Goal: Information Seeking & Learning: Learn about a topic

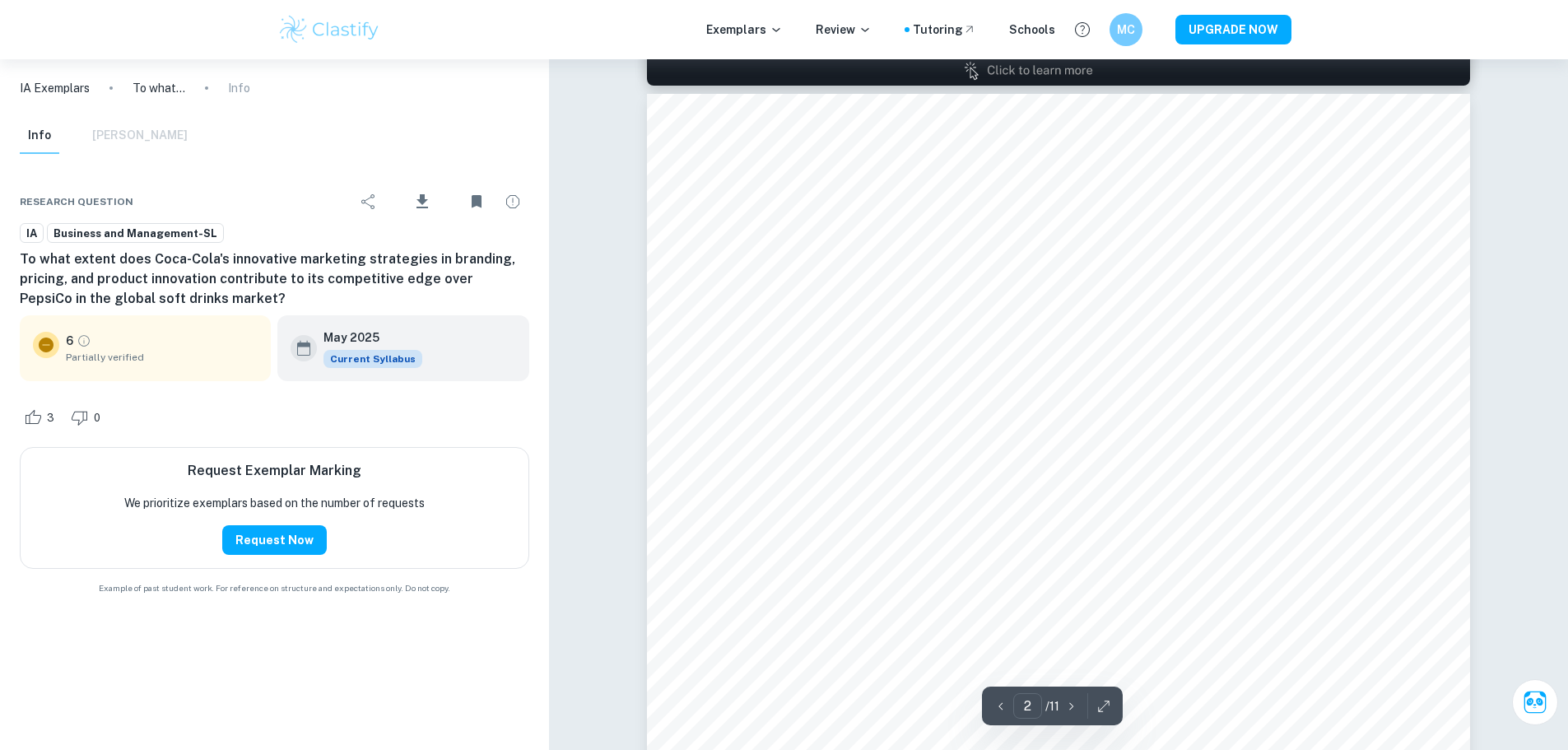
scroll to position [1560, 0]
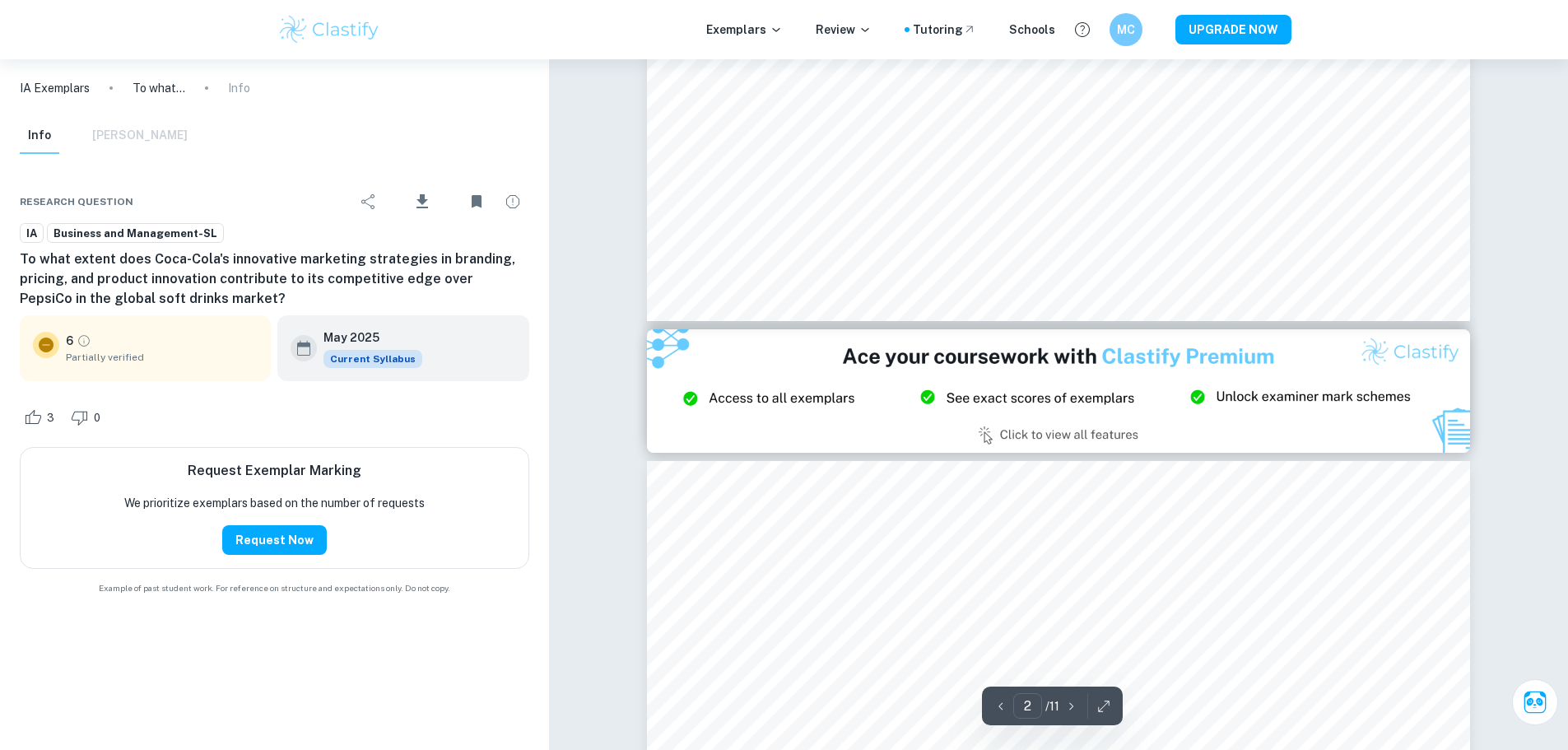
type input "3"
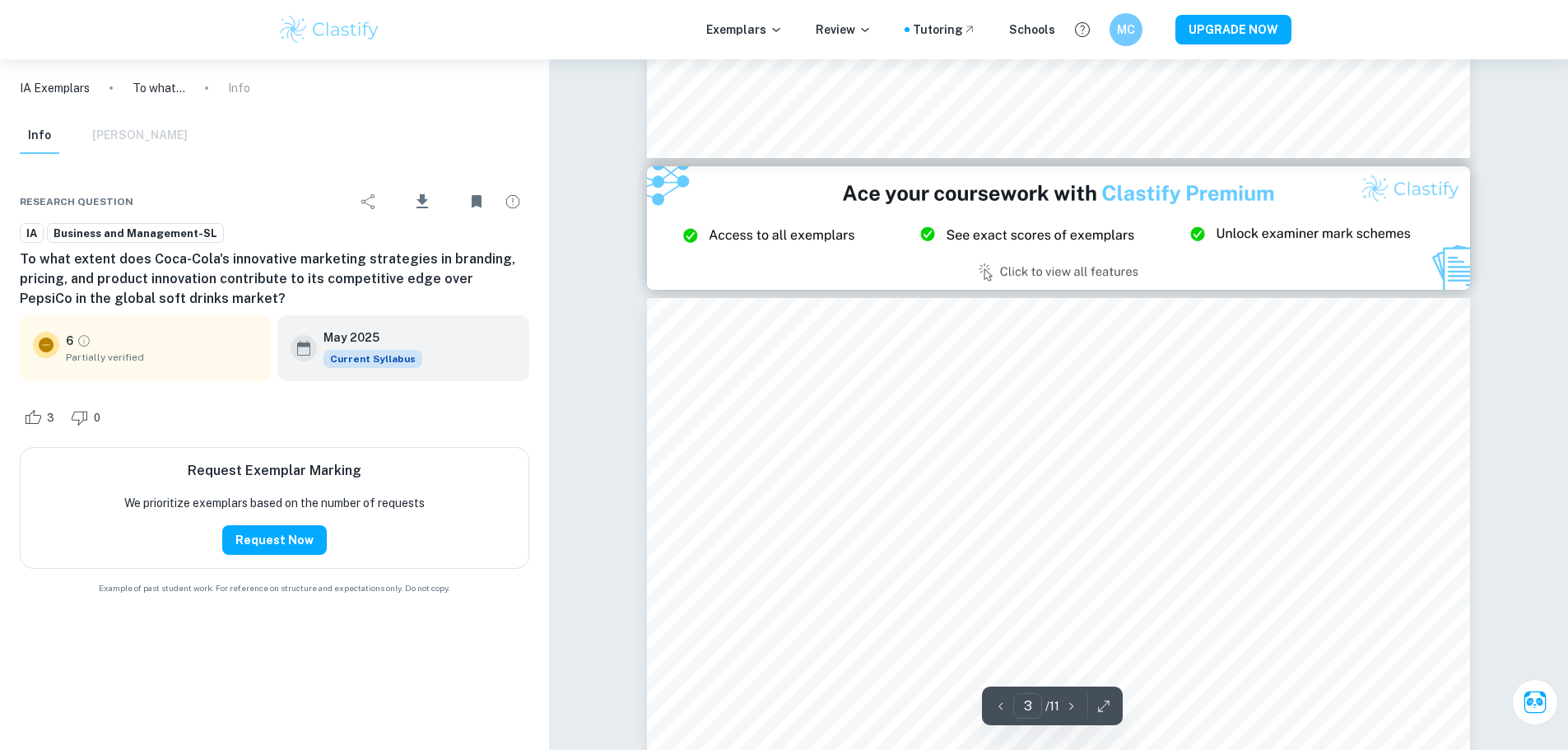
scroll to position [2794, 0]
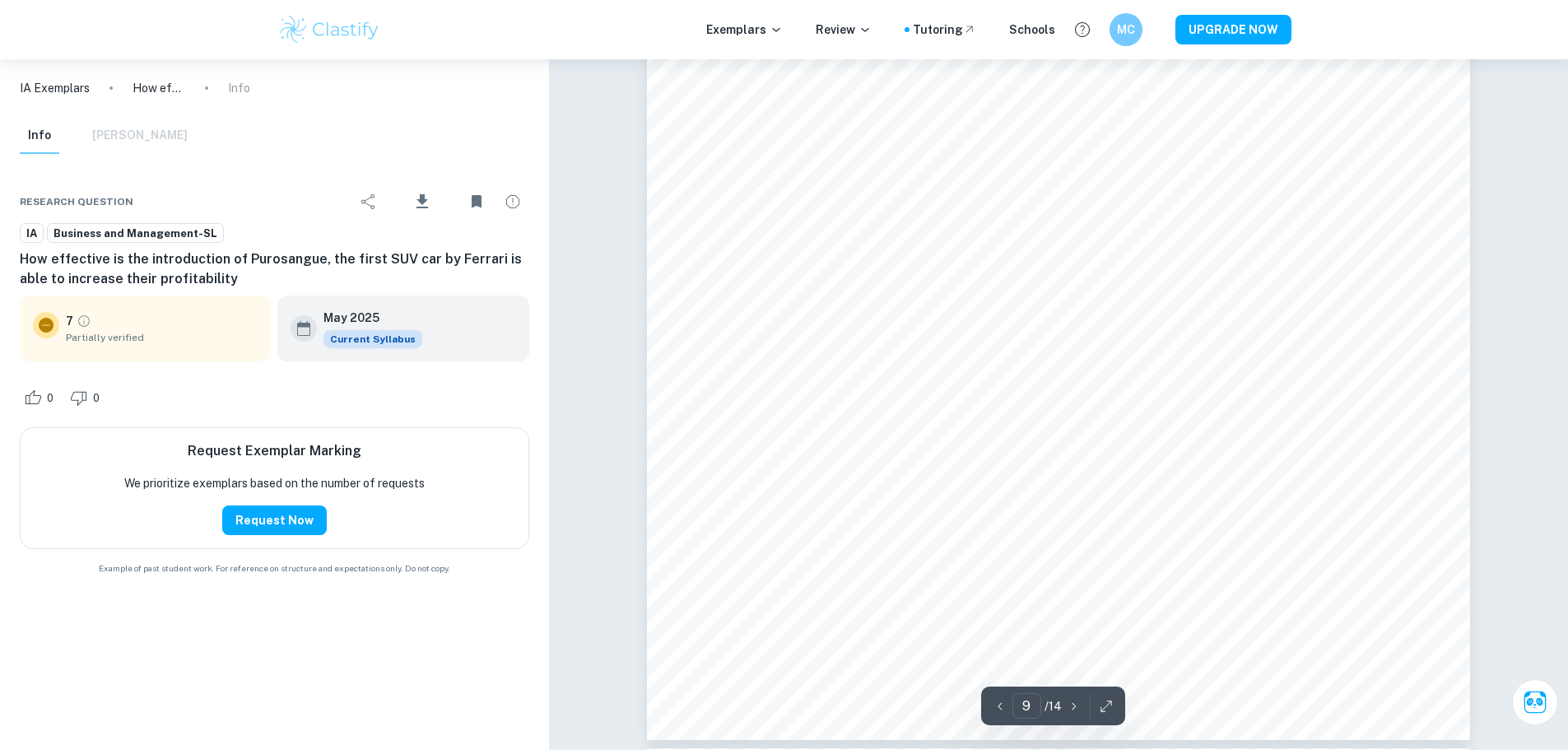
scroll to position [10285, 0]
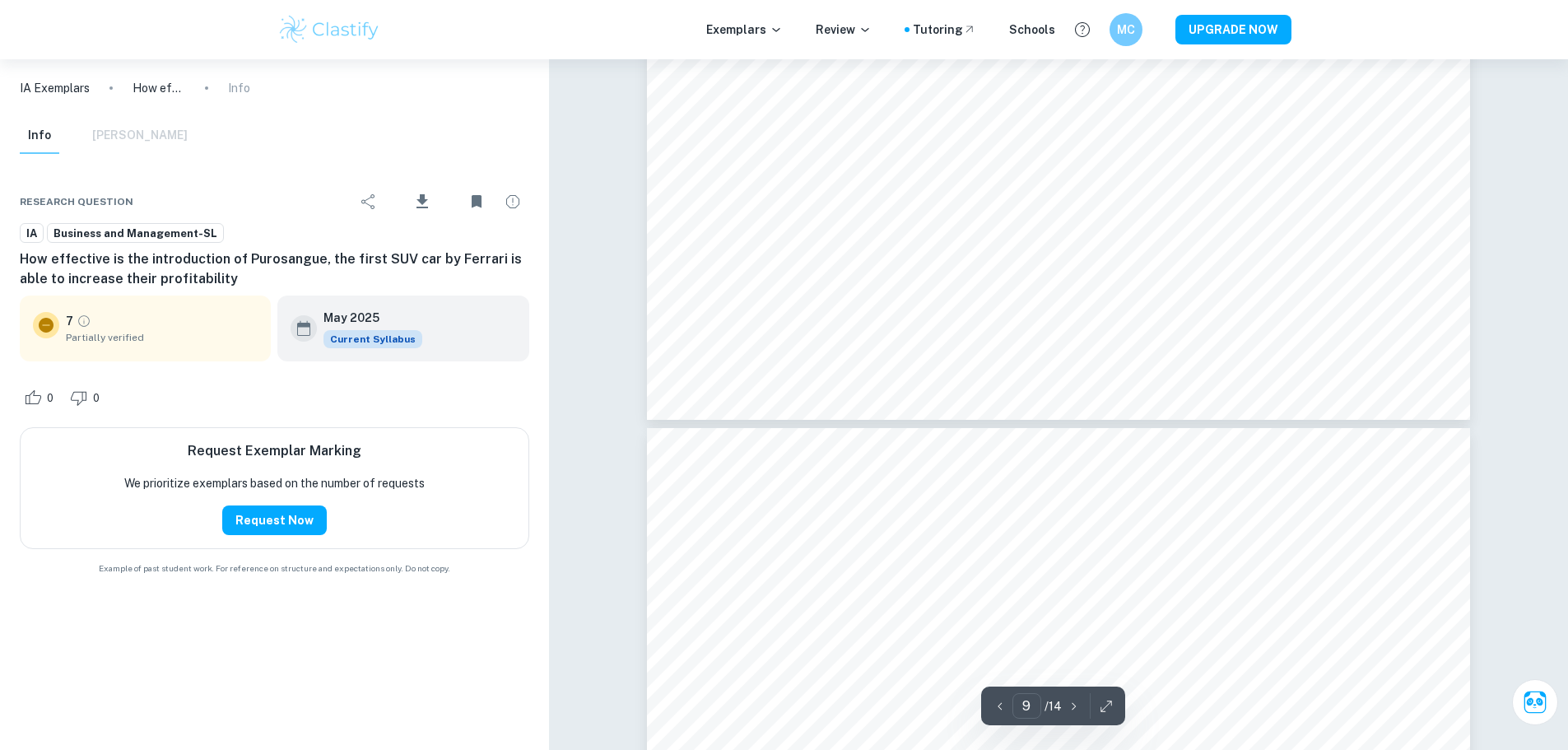
type input "10"
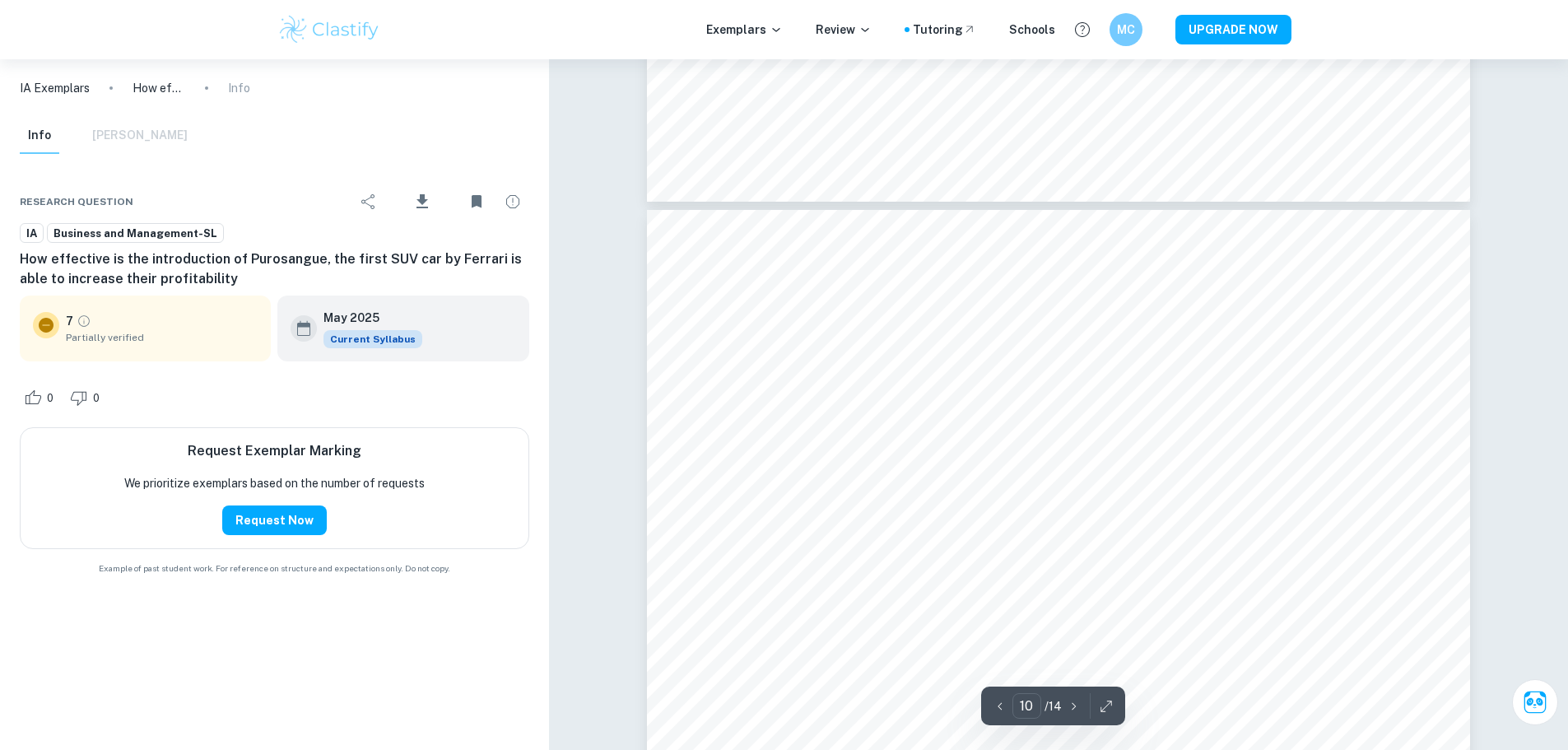
scroll to position [10861, 0]
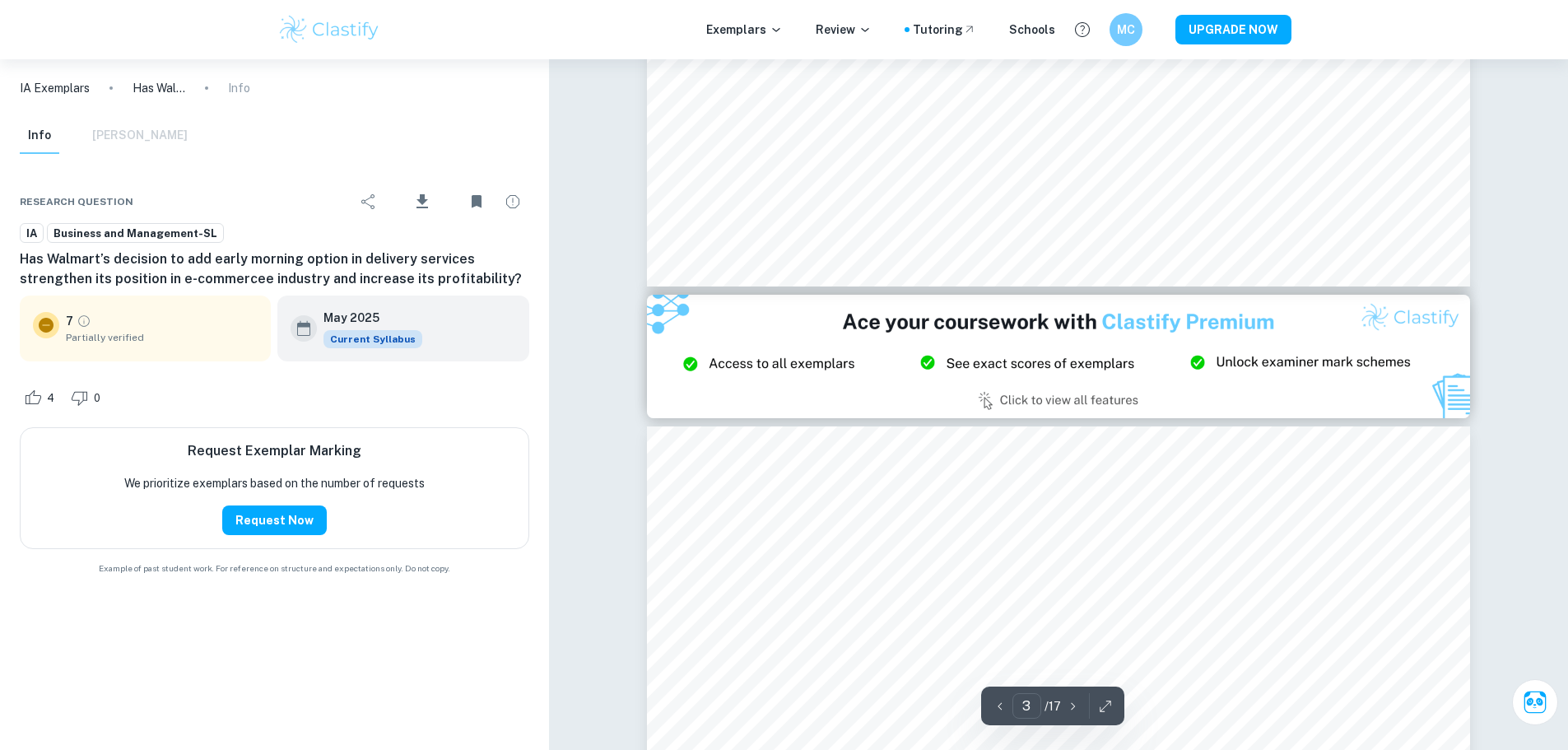
type input "2"
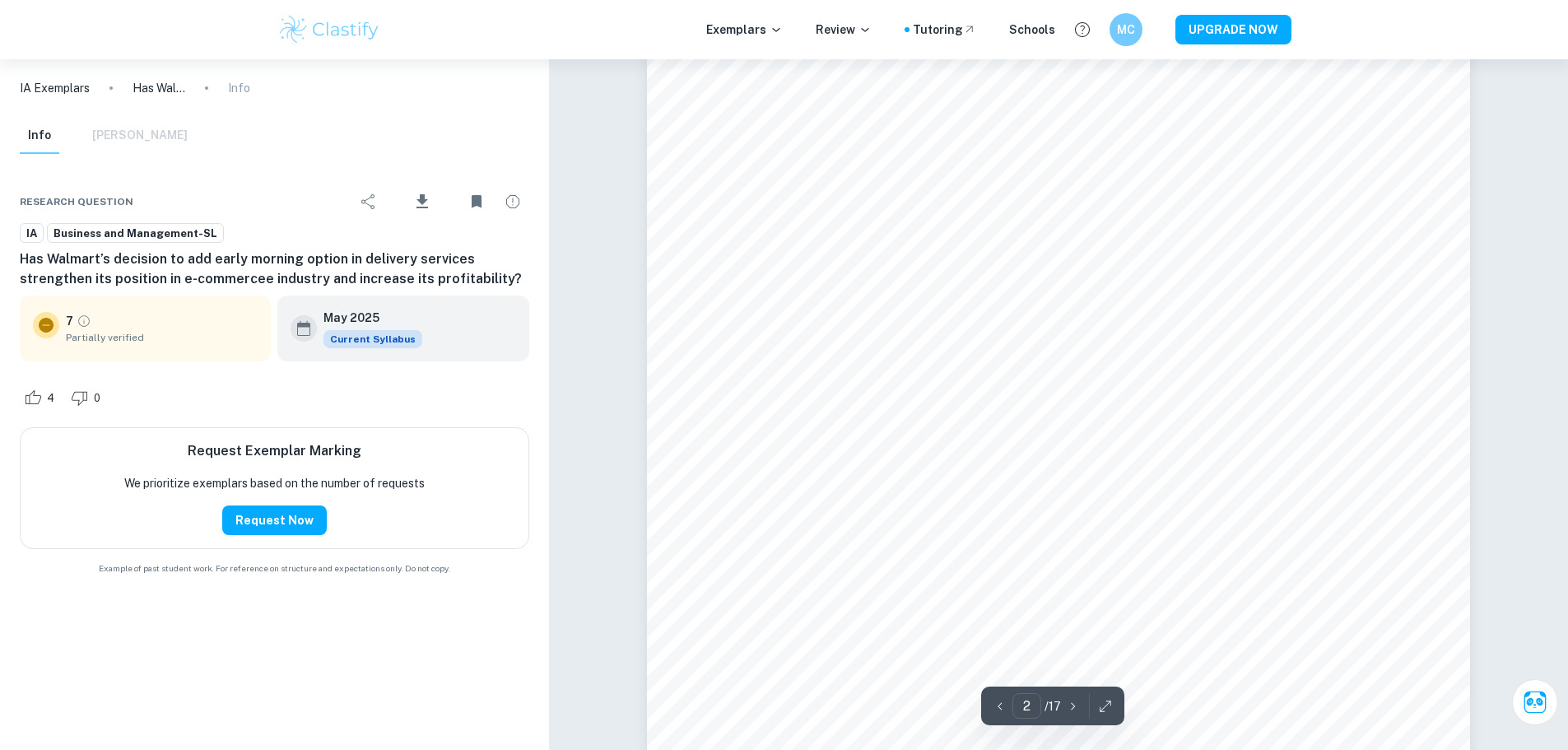
scroll to position [1481, 0]
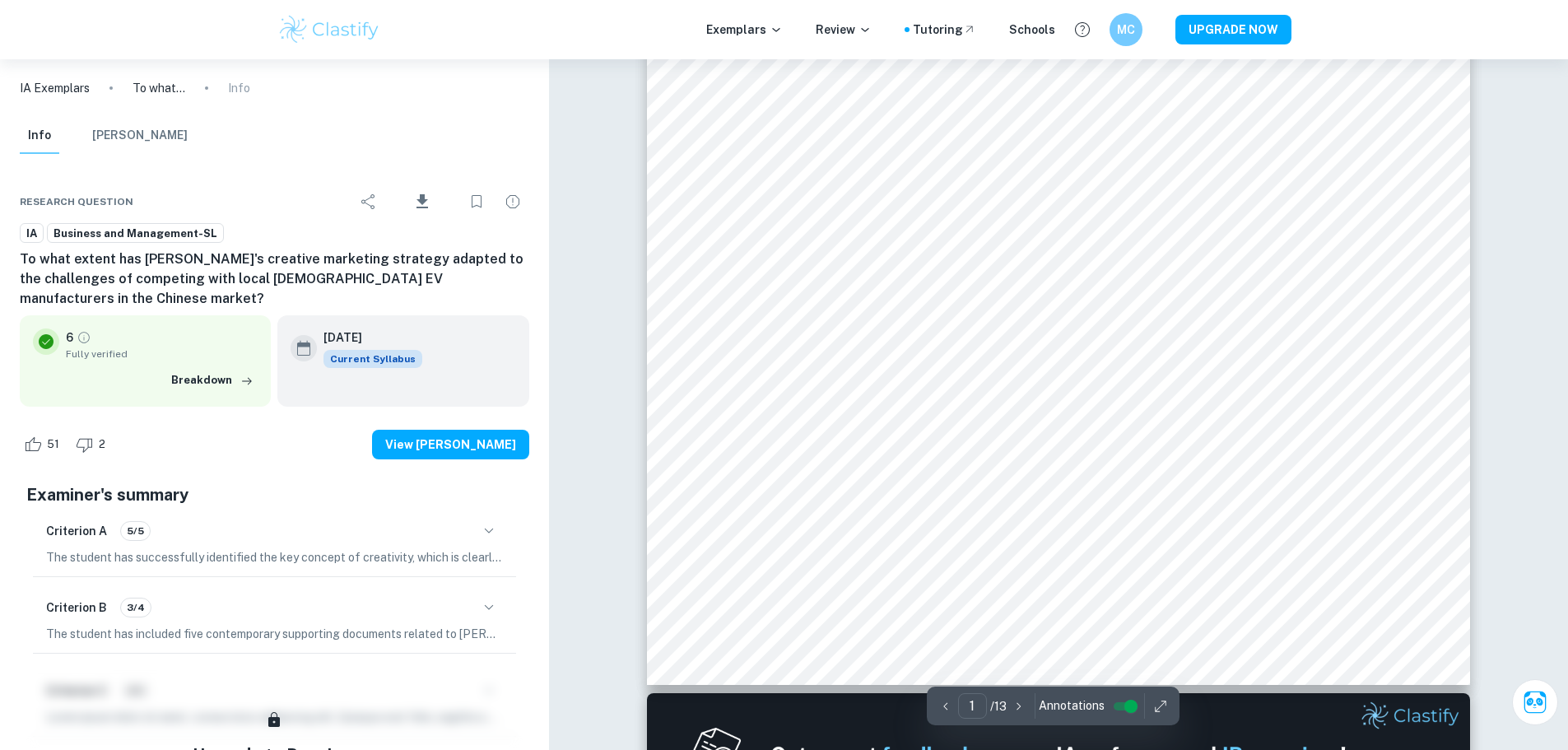
type input "2"
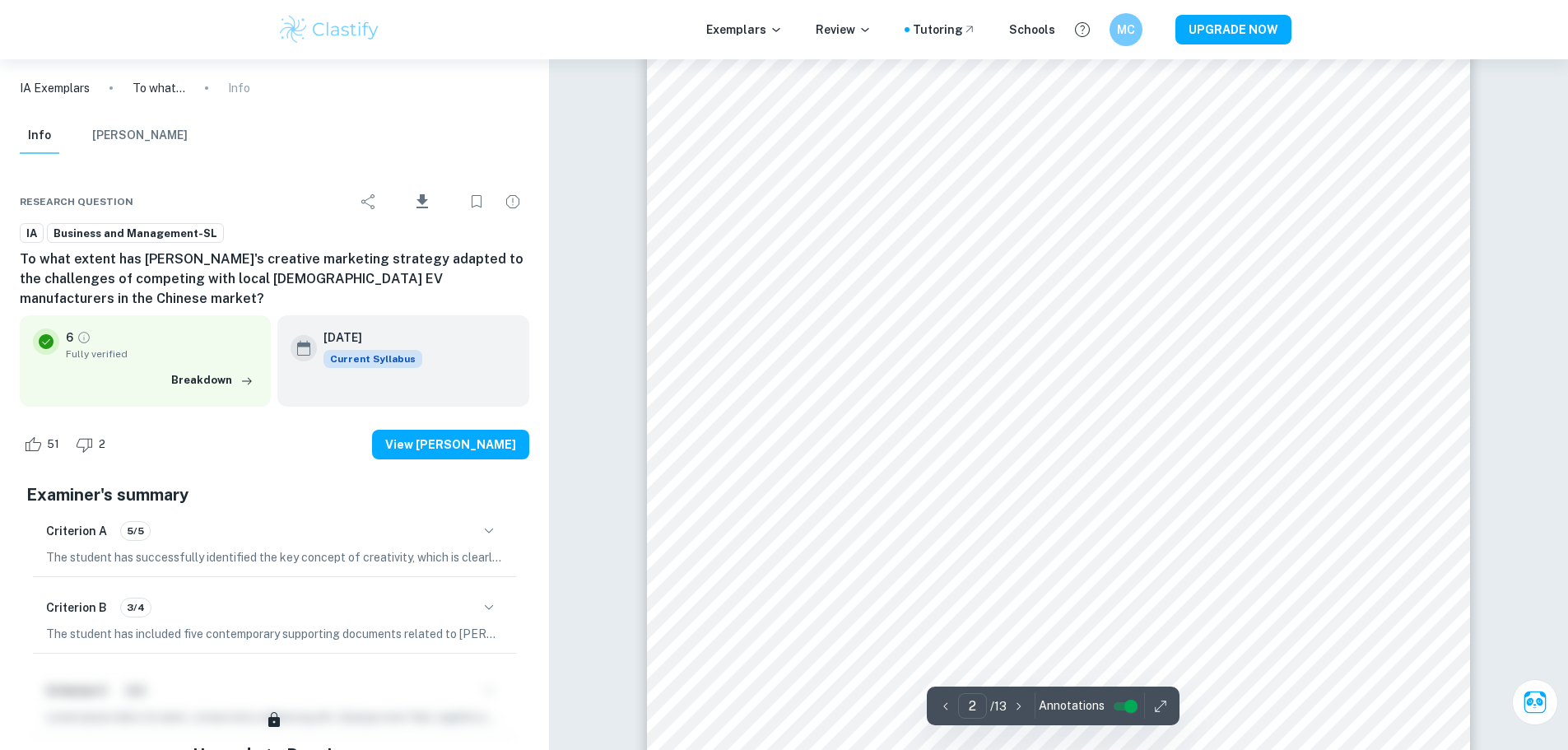
scroll to position [1376, 0]
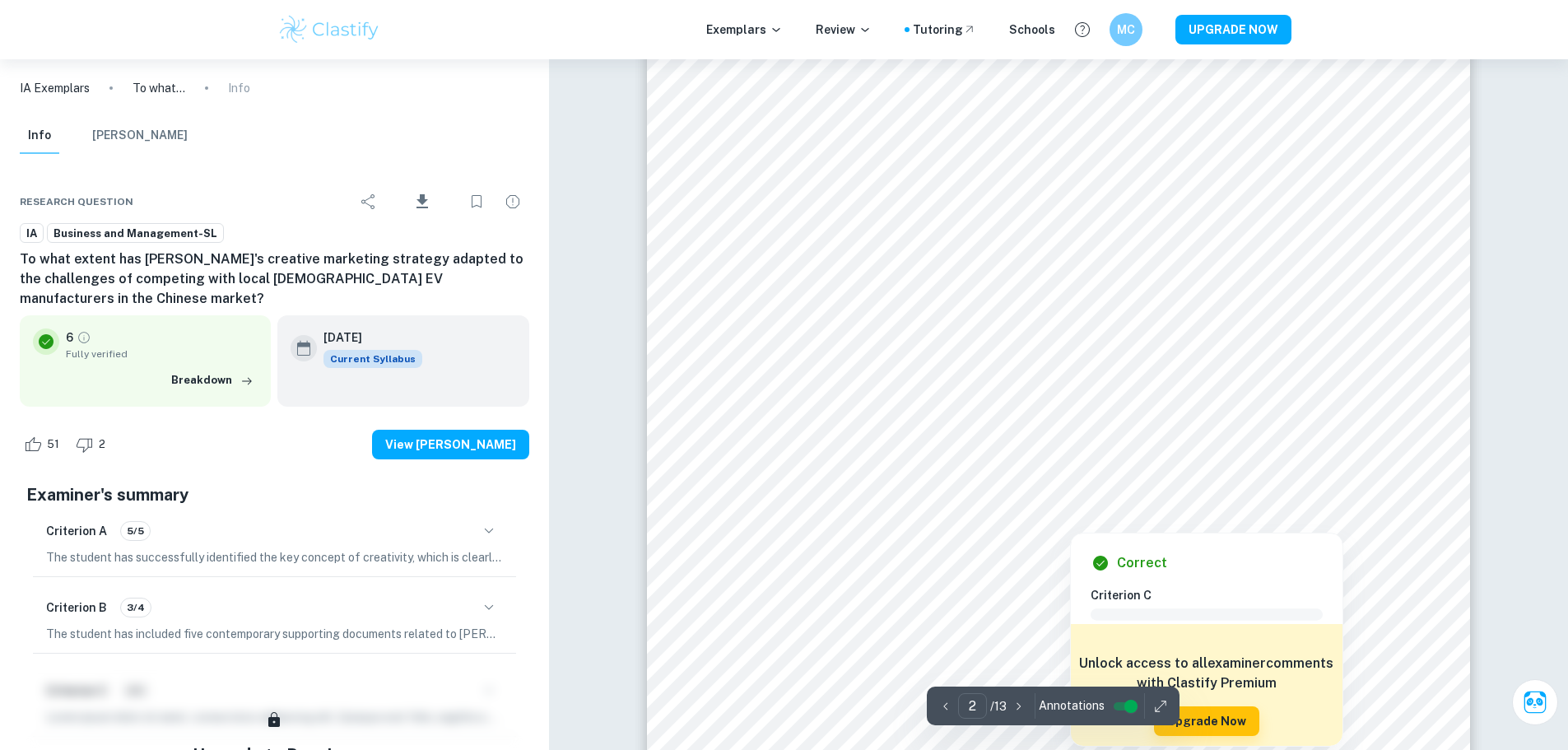
click at [875, 406] on div at bounding box center [1069, 413] width 597 height 81
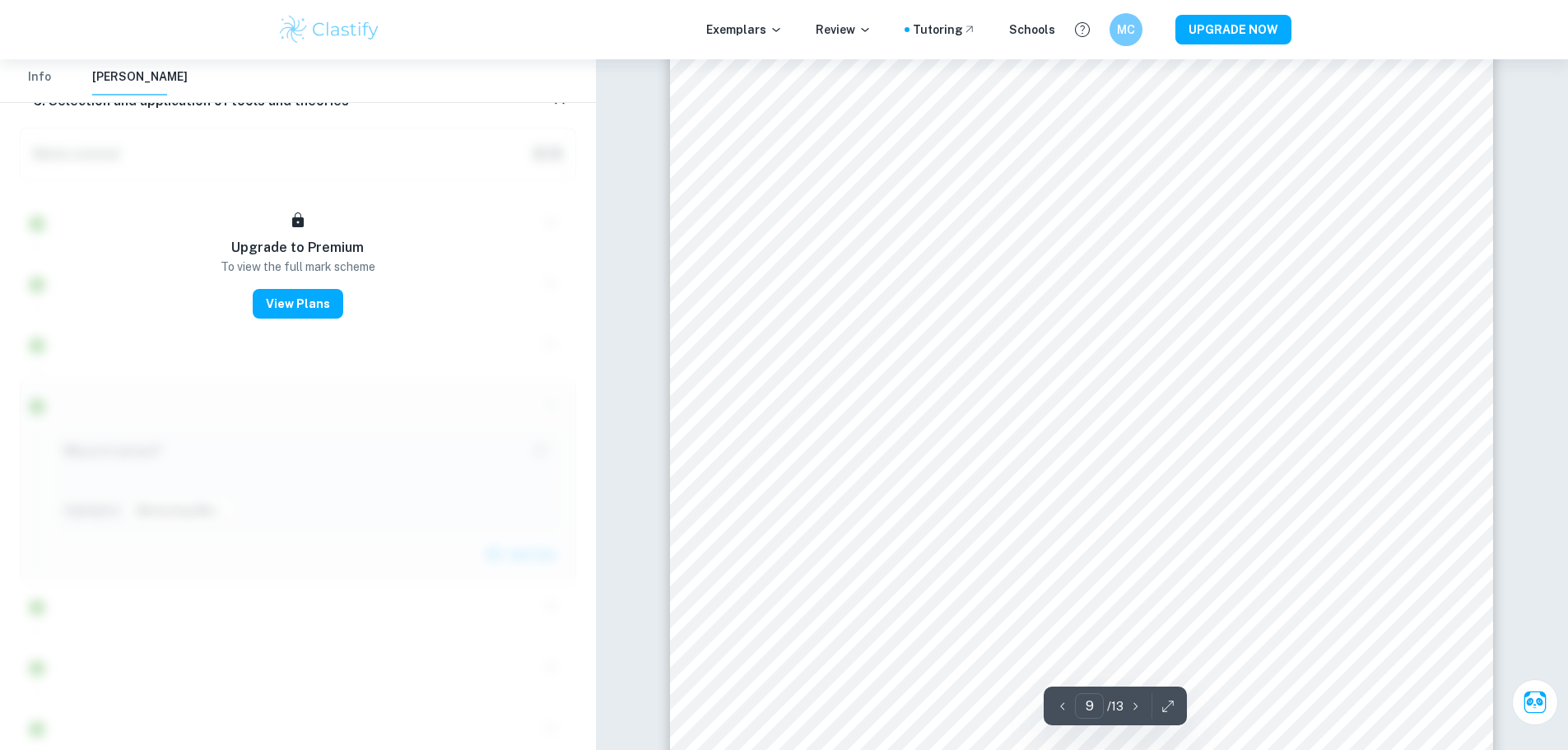
scroll to position [10012, 0]
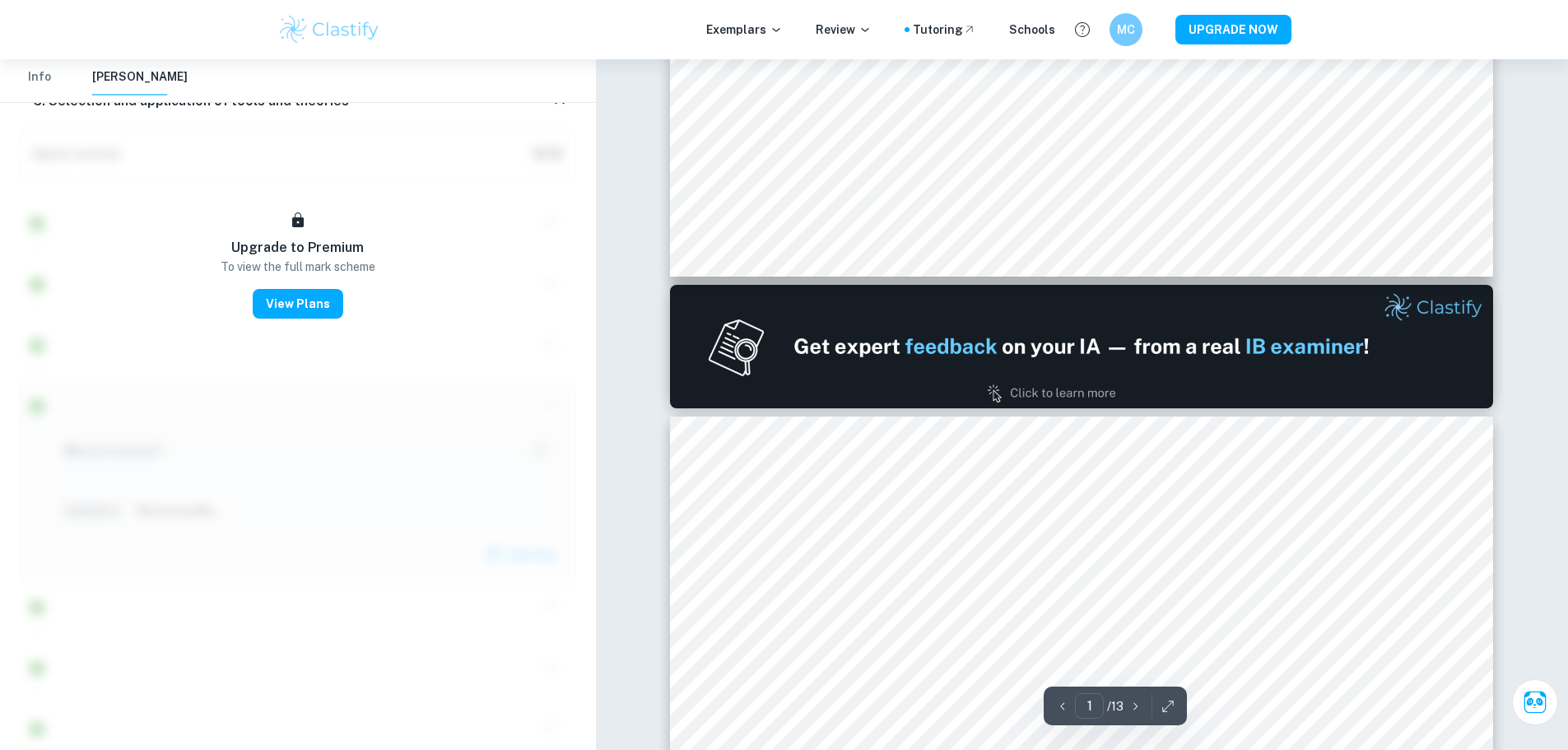
type input "2"
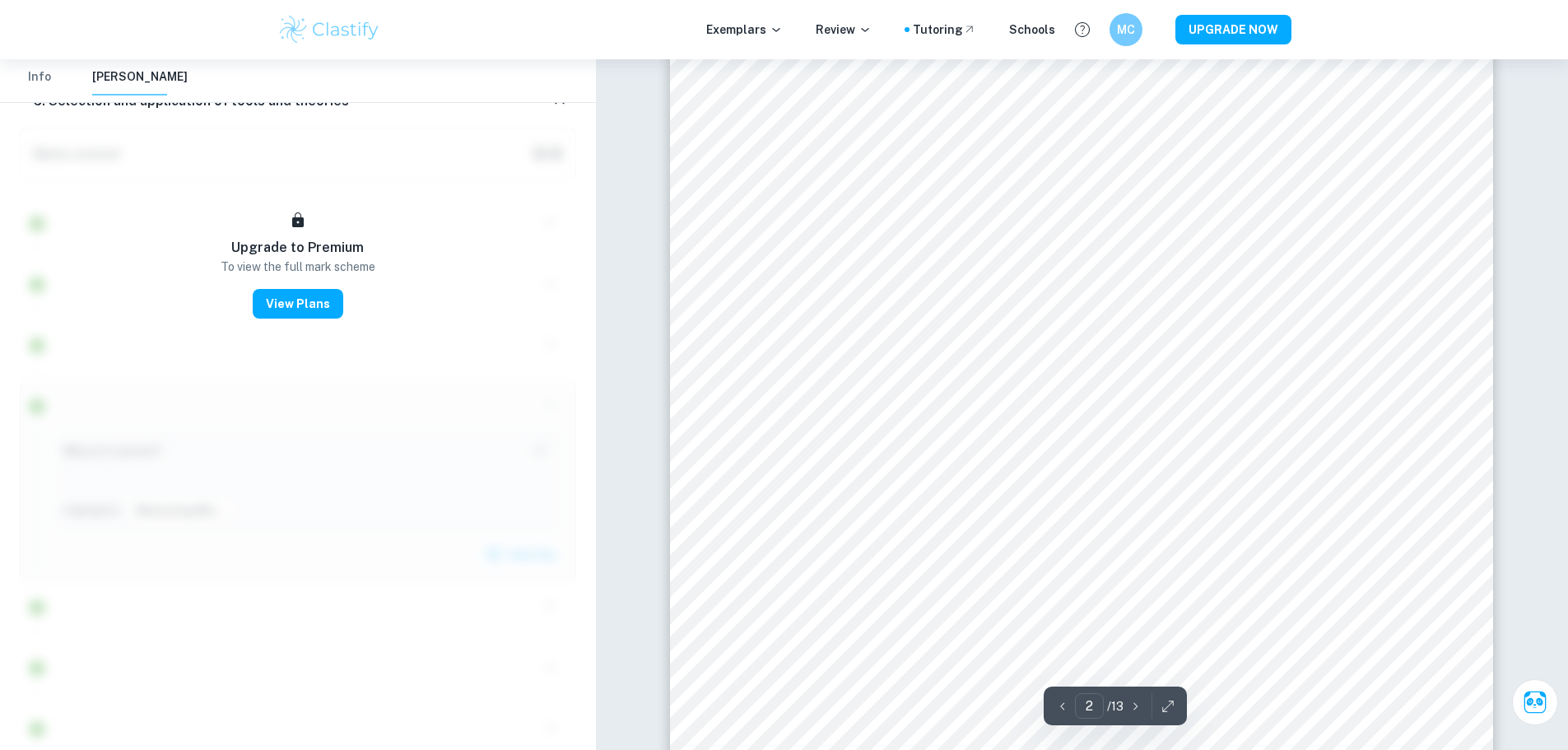
scroll to position [1372, 0]
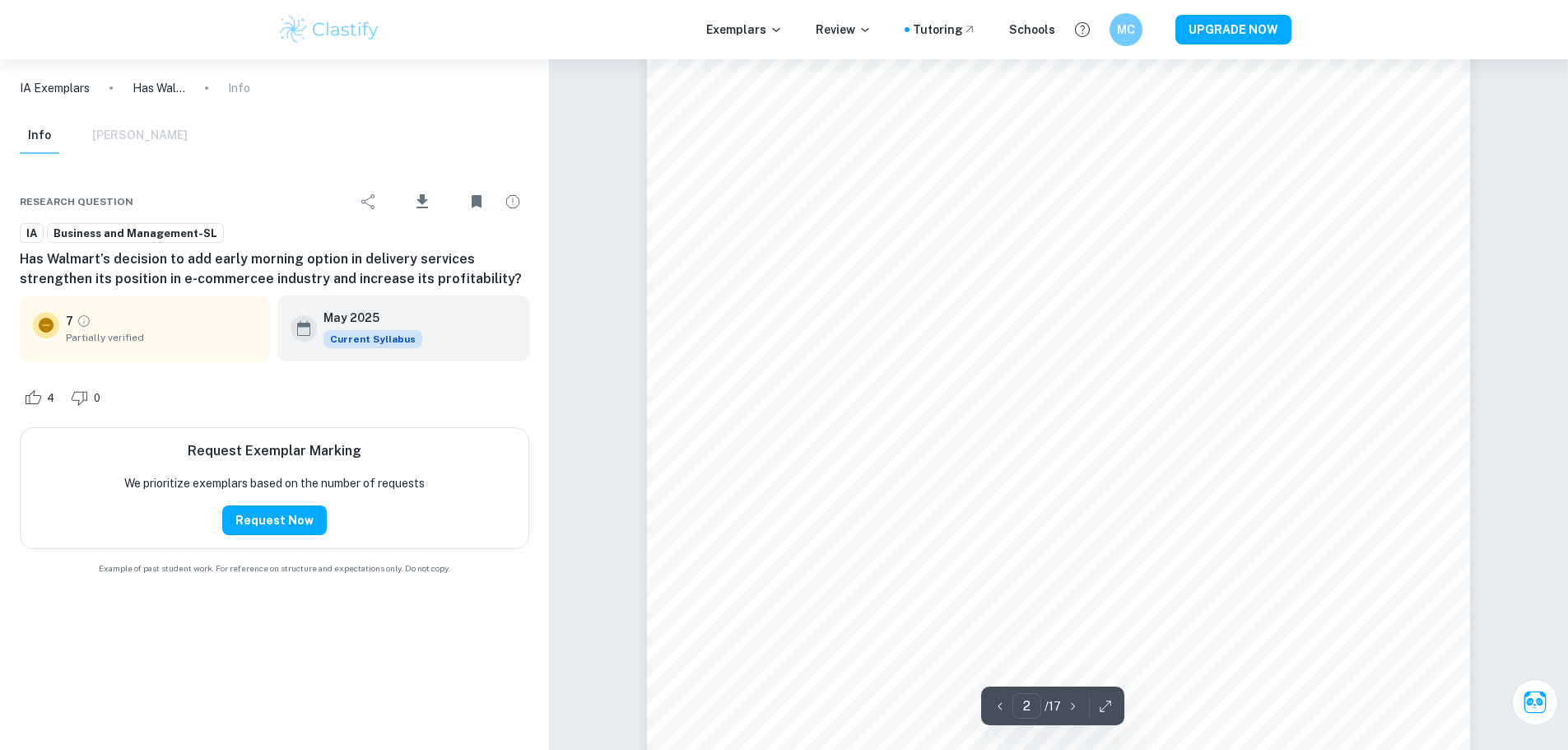
scroll to position [1481, 0]
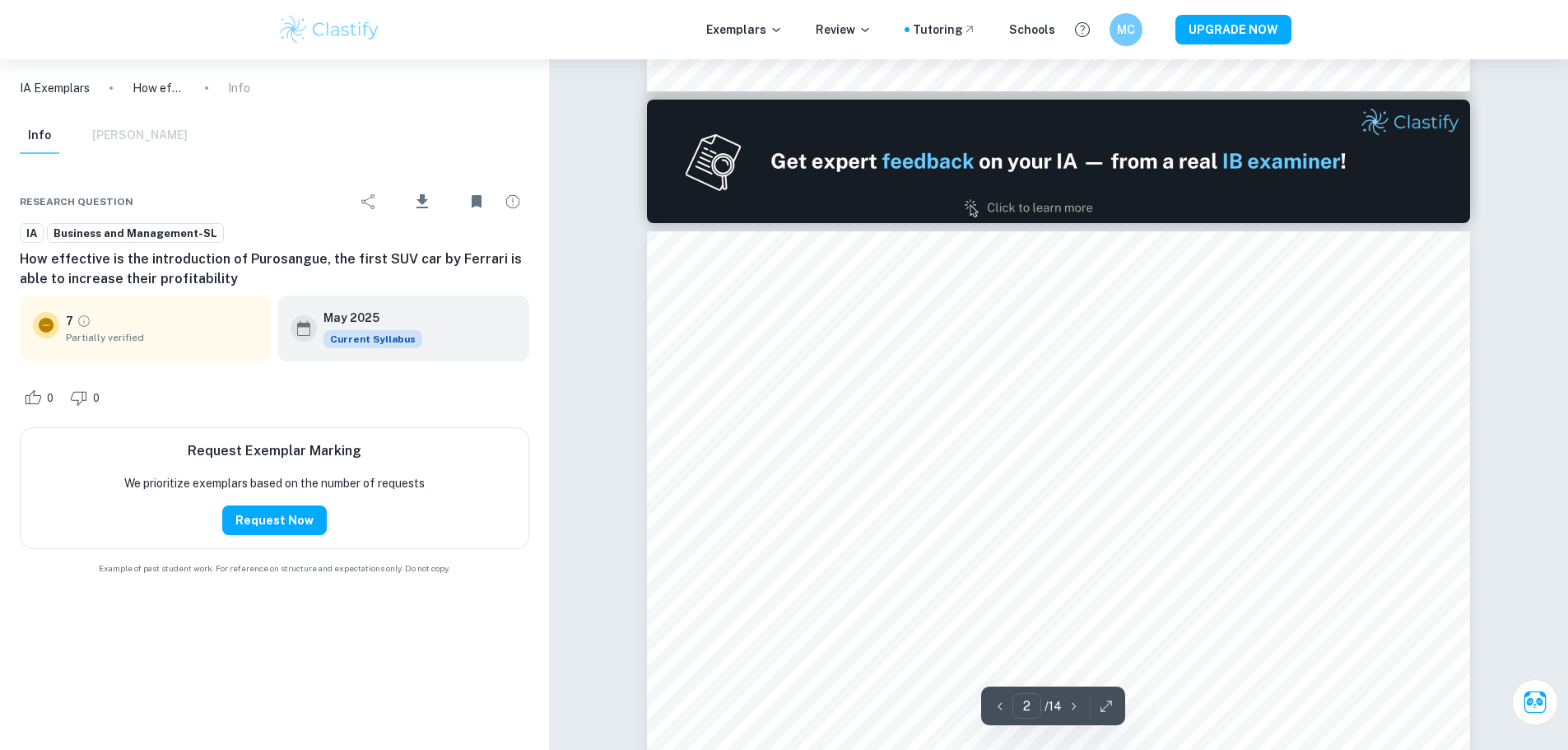
scroll to position [1152, 0]
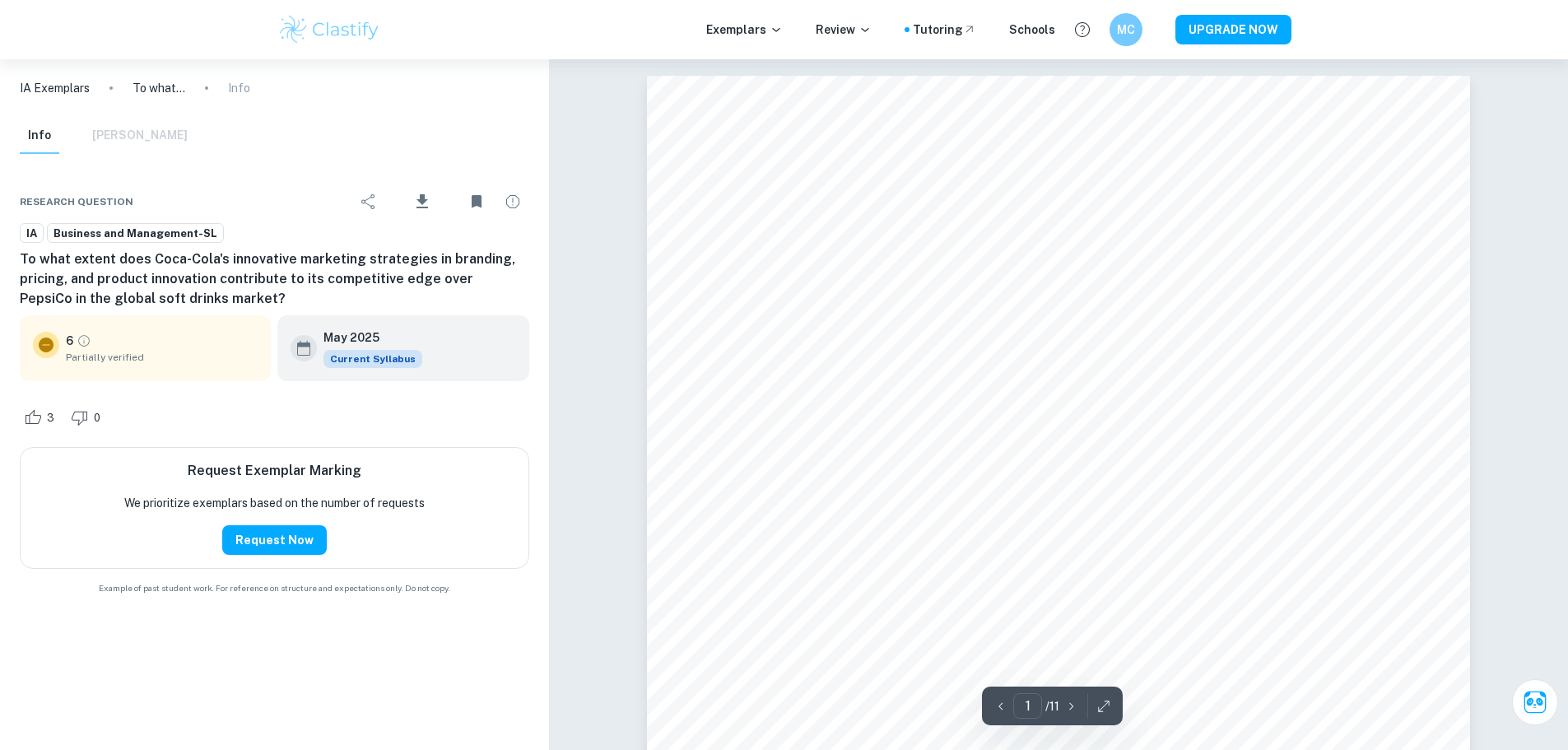
click at [448, 118] on div "Info [PERSON_NAME]" at bounding box center [274, 140] width 536 height 43
click at [363, 32] on img at bounding box center [330, 30] width 104 height 33
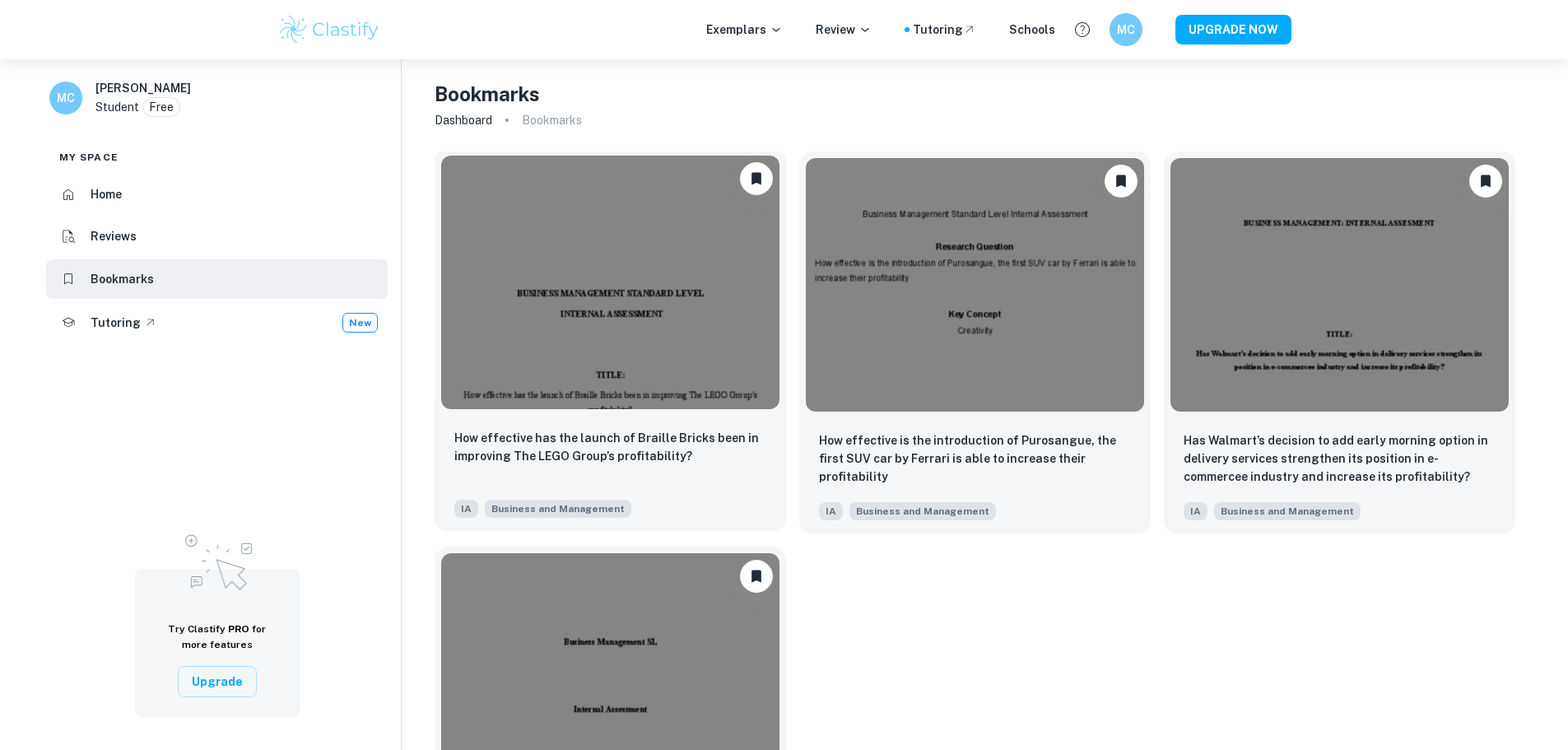
click at [462, 508] on span "IA" at bounding box center [466, 509] width 24 height 18
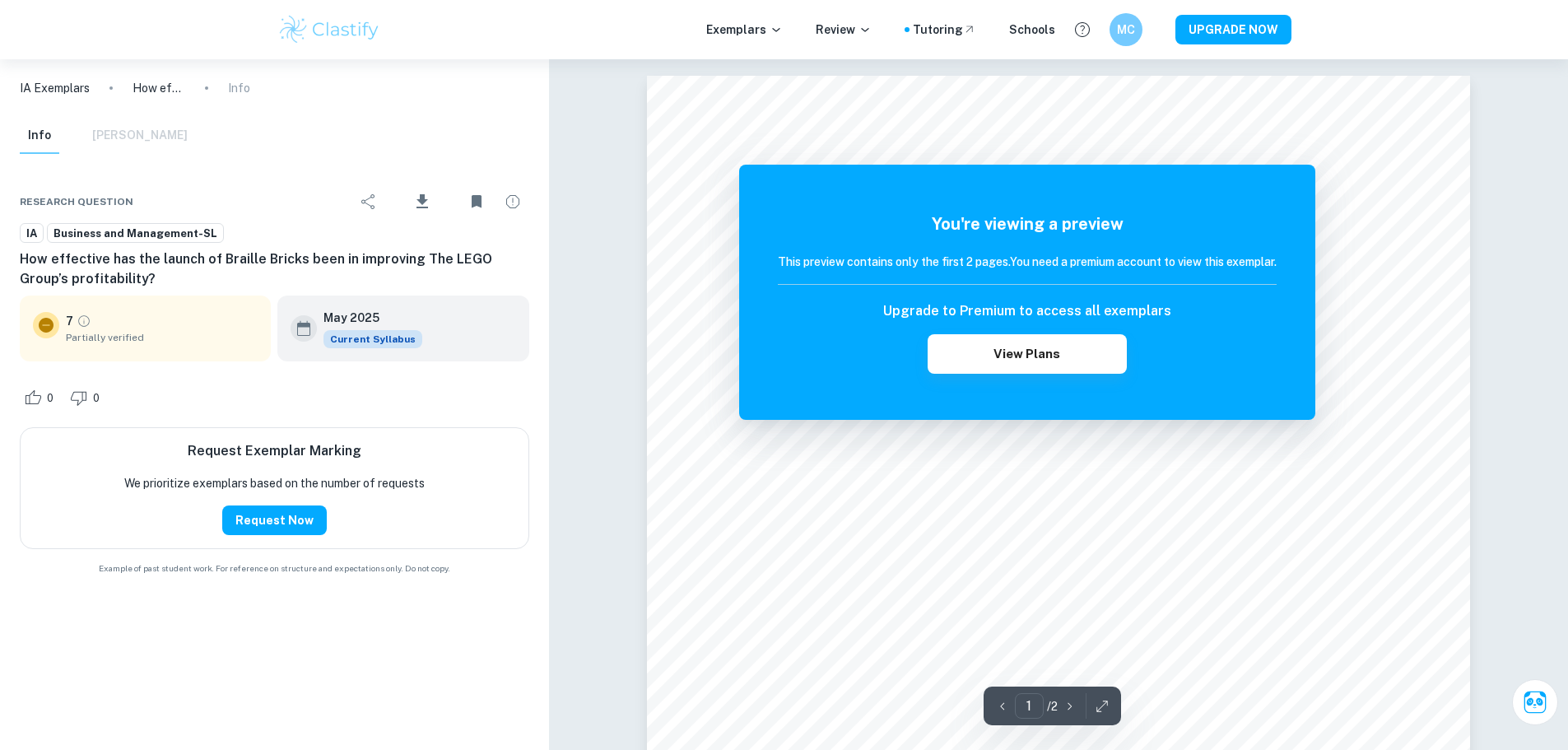
click at [72, 230] on span "Business and Management-SL" at bounding box center [135, 233] width 176 height 16
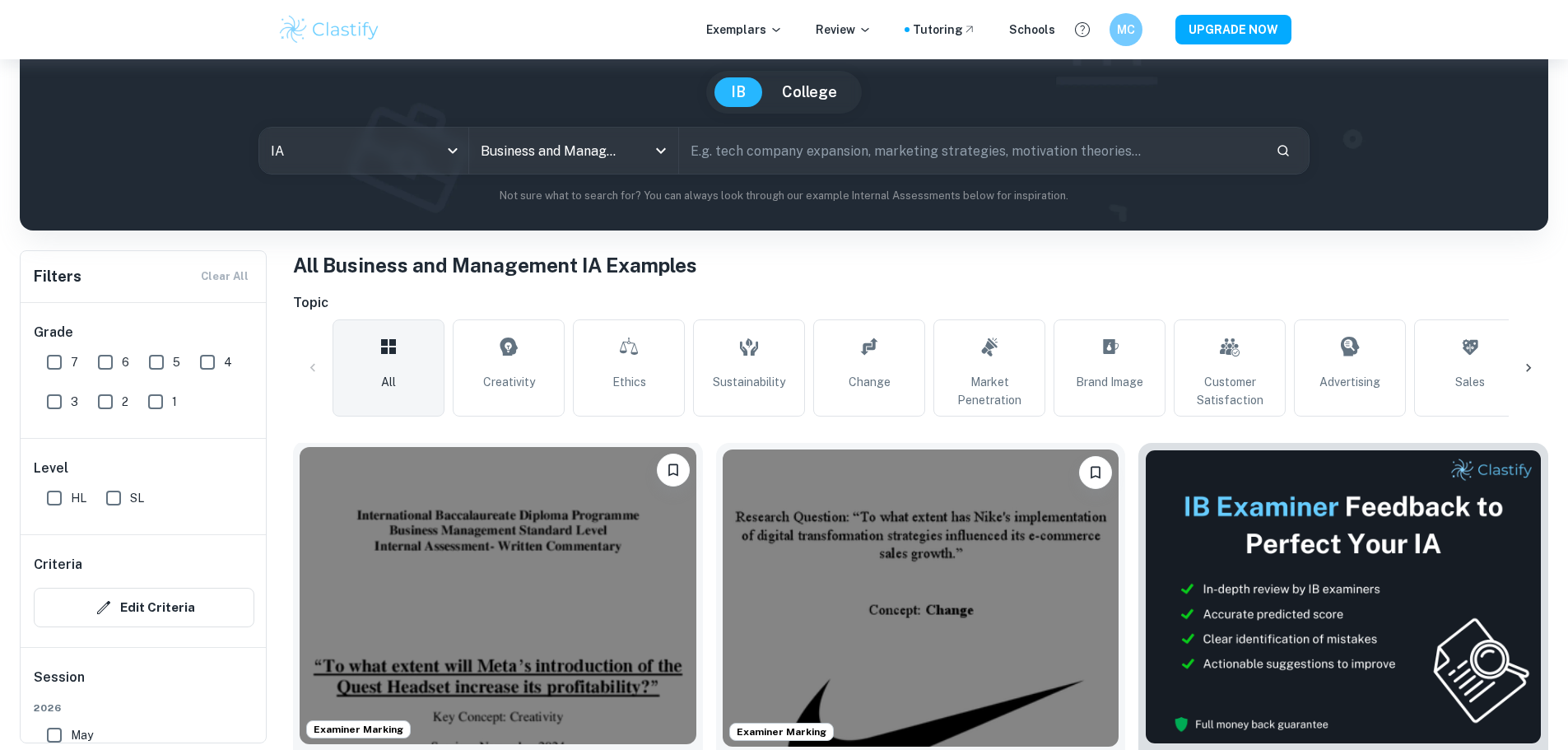
scroll to position [330, 0]
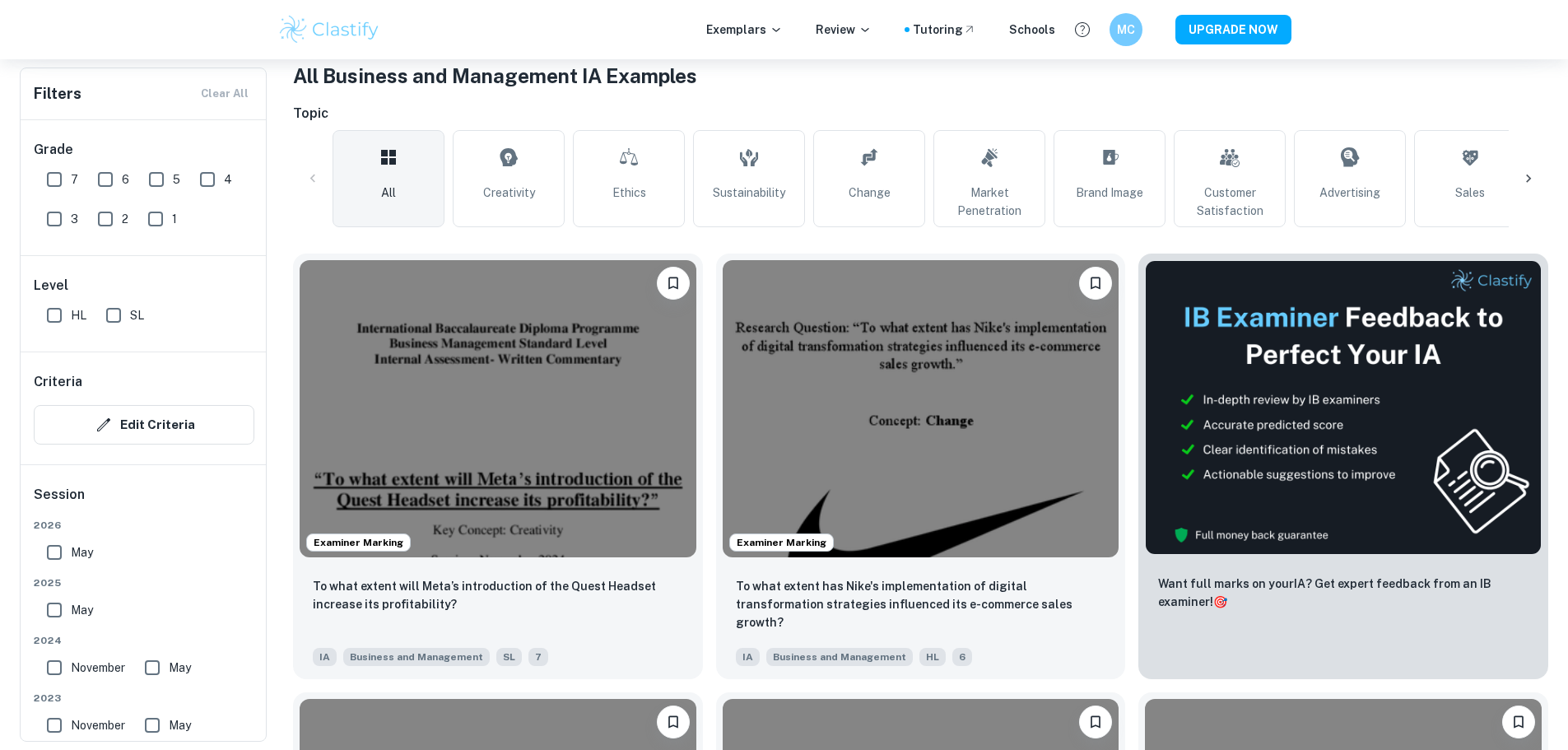
click at [55, 179] on input "7" at bounding box center [54, 179] width 33 height 33
checkbox input "true"
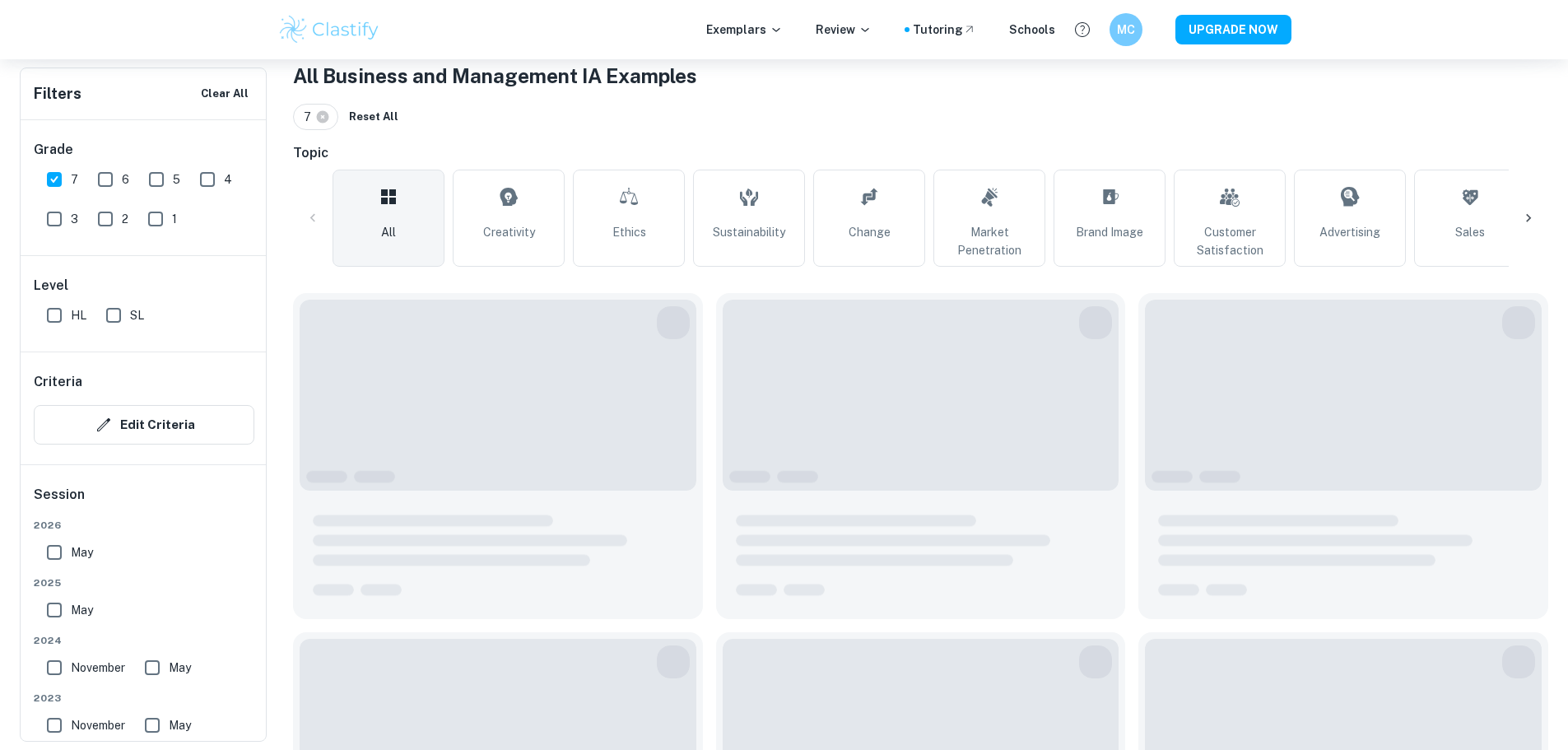
click at [86, 180] on div "7" at bounding box center [66, 176] width 51 height 40
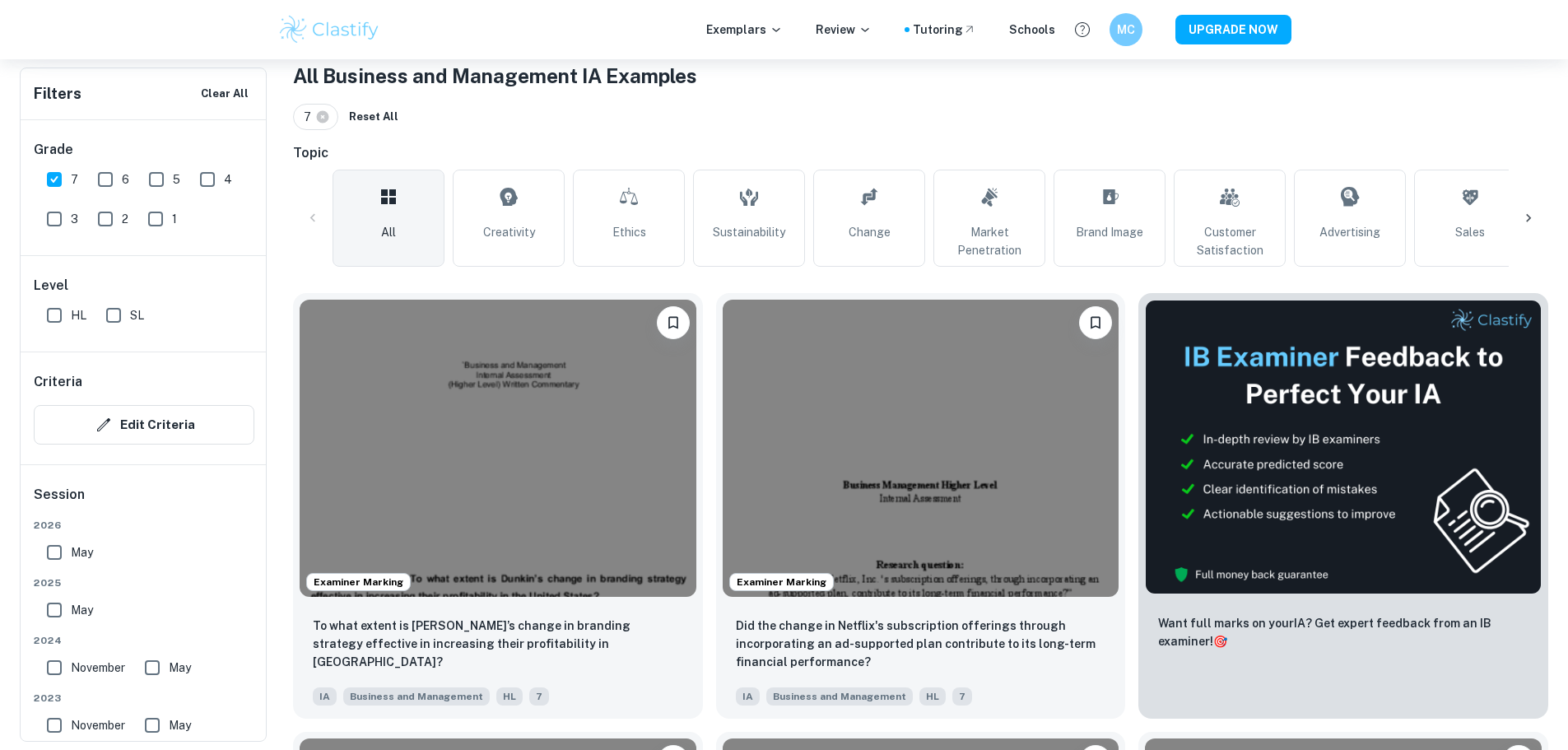
click at [109, 185] on input "6" at bounding box center [105, 179] width 33 height 33
checkbox input "true"
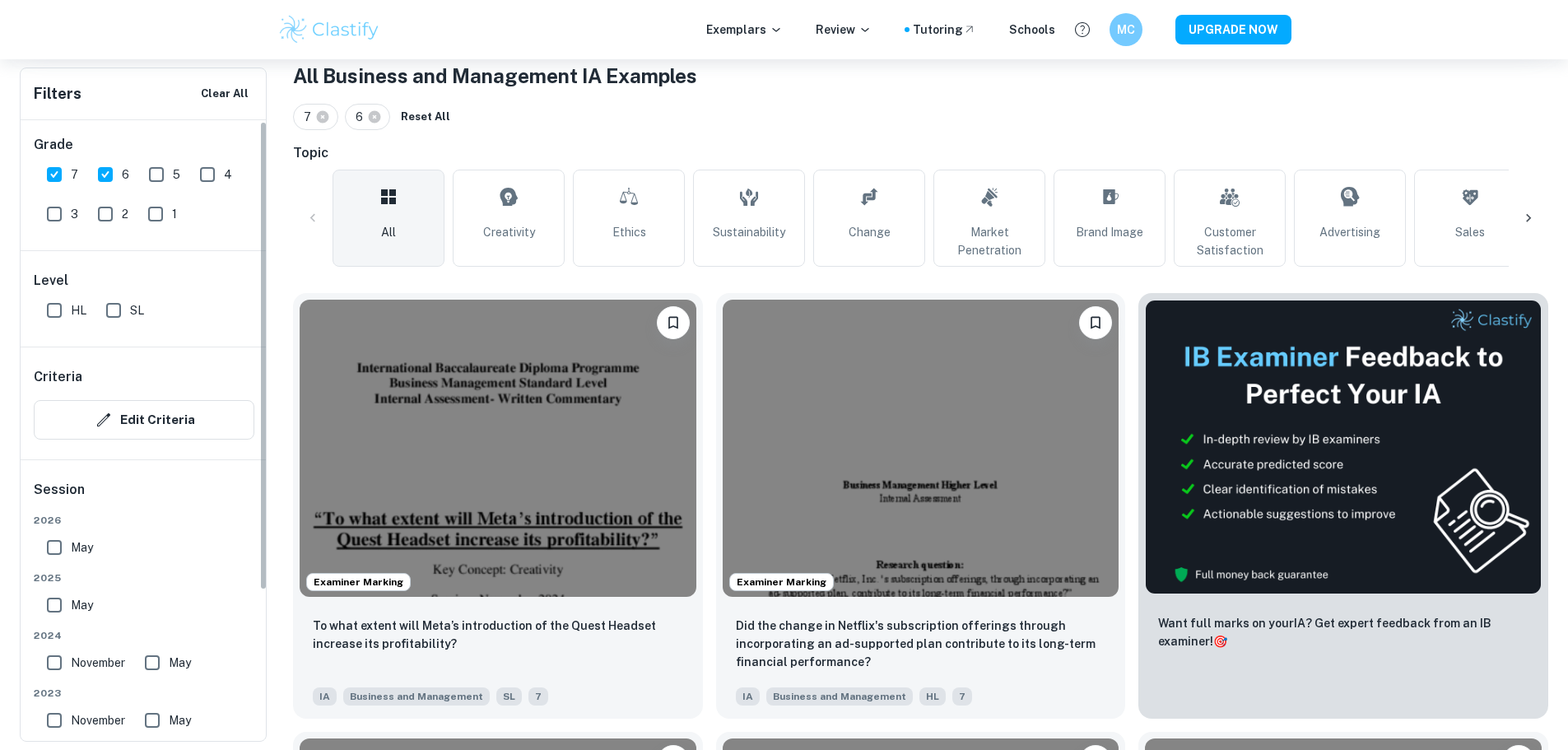
scroll to position [0, 0]
click at [168, 176] on input "5" at bounding box center [156, 179] width 33 height 33
checkbox input "true"
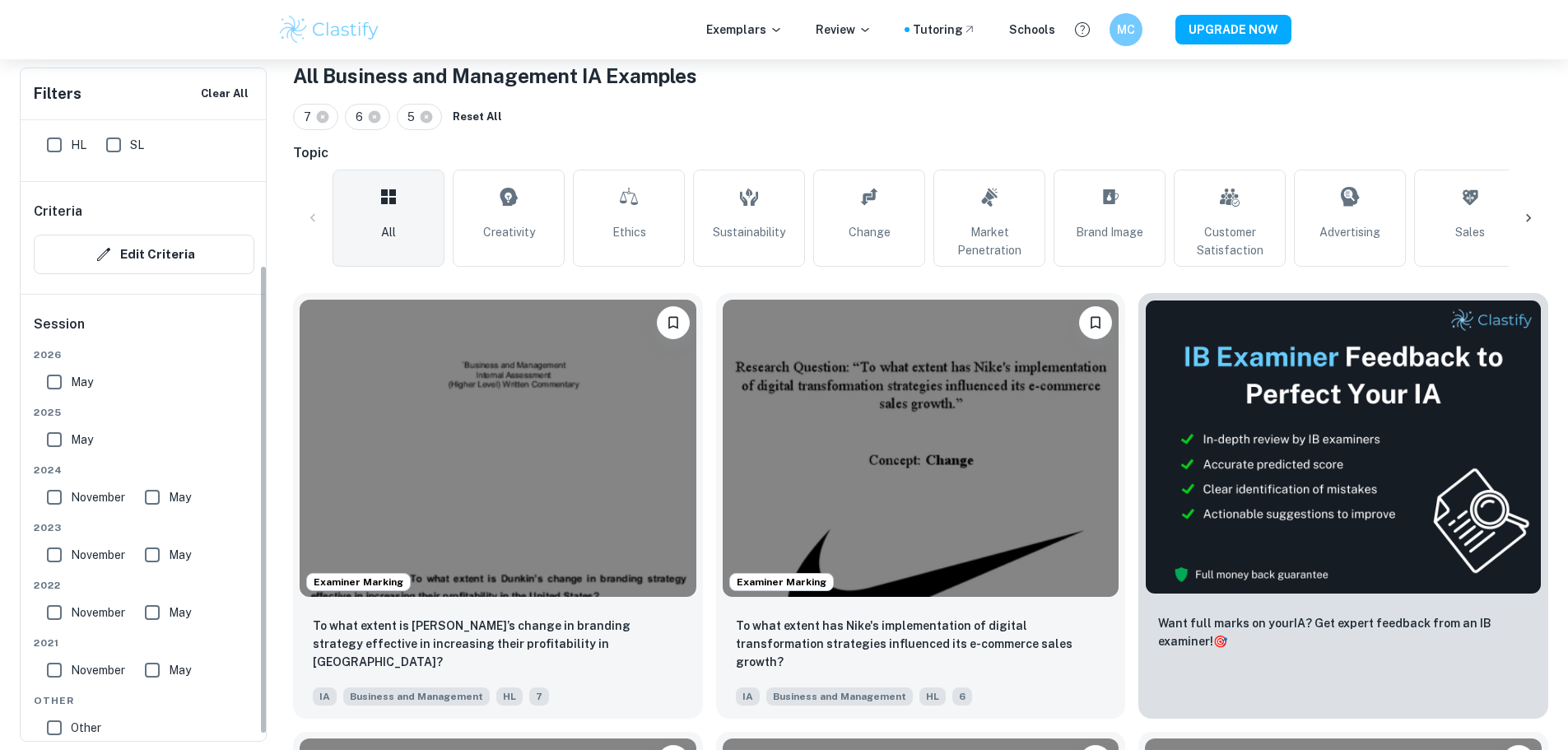
scroll to position [118, 0]
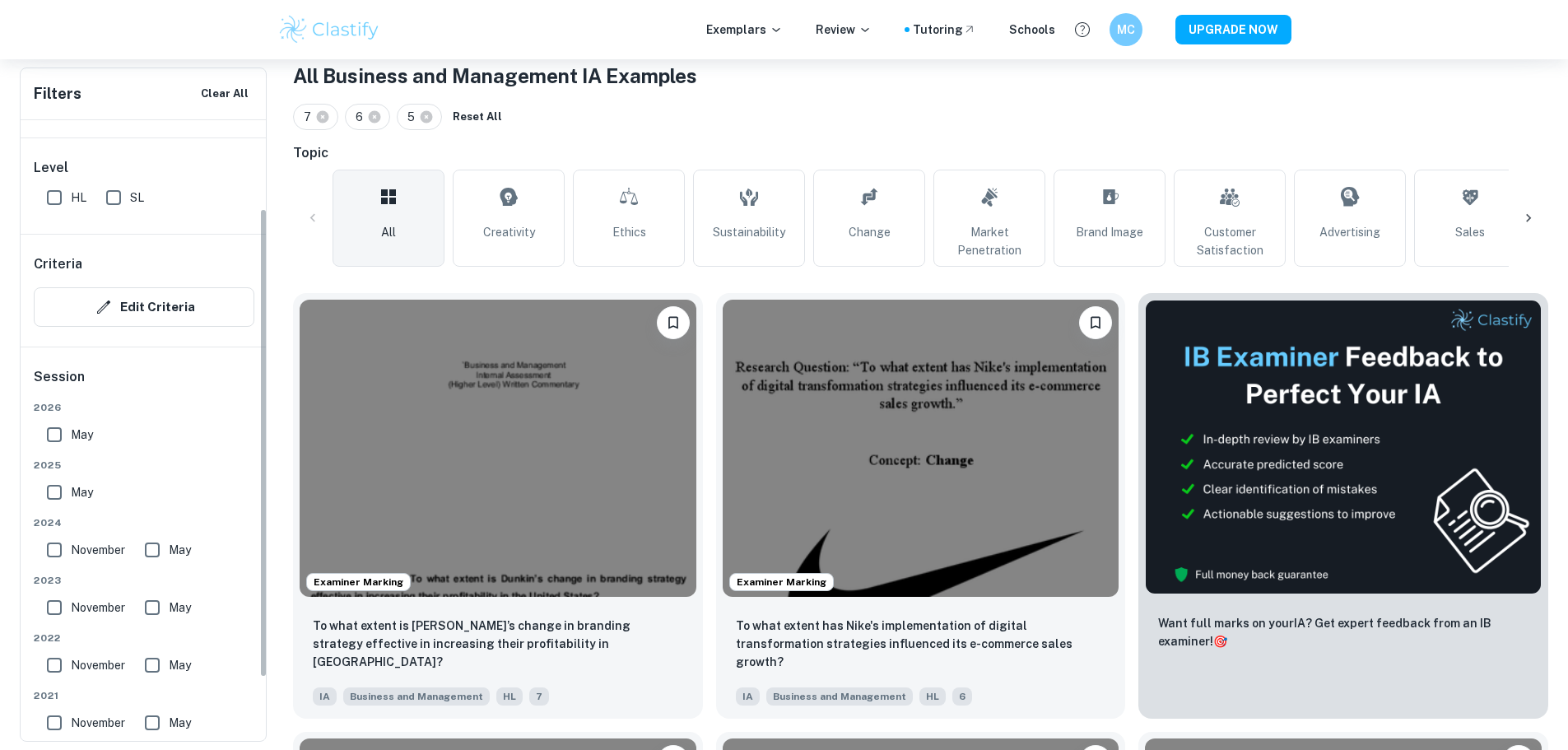
click at [116, 186] on input "SL" at bounding box center [113, 197] width 33 height 33
checkbox input "true"
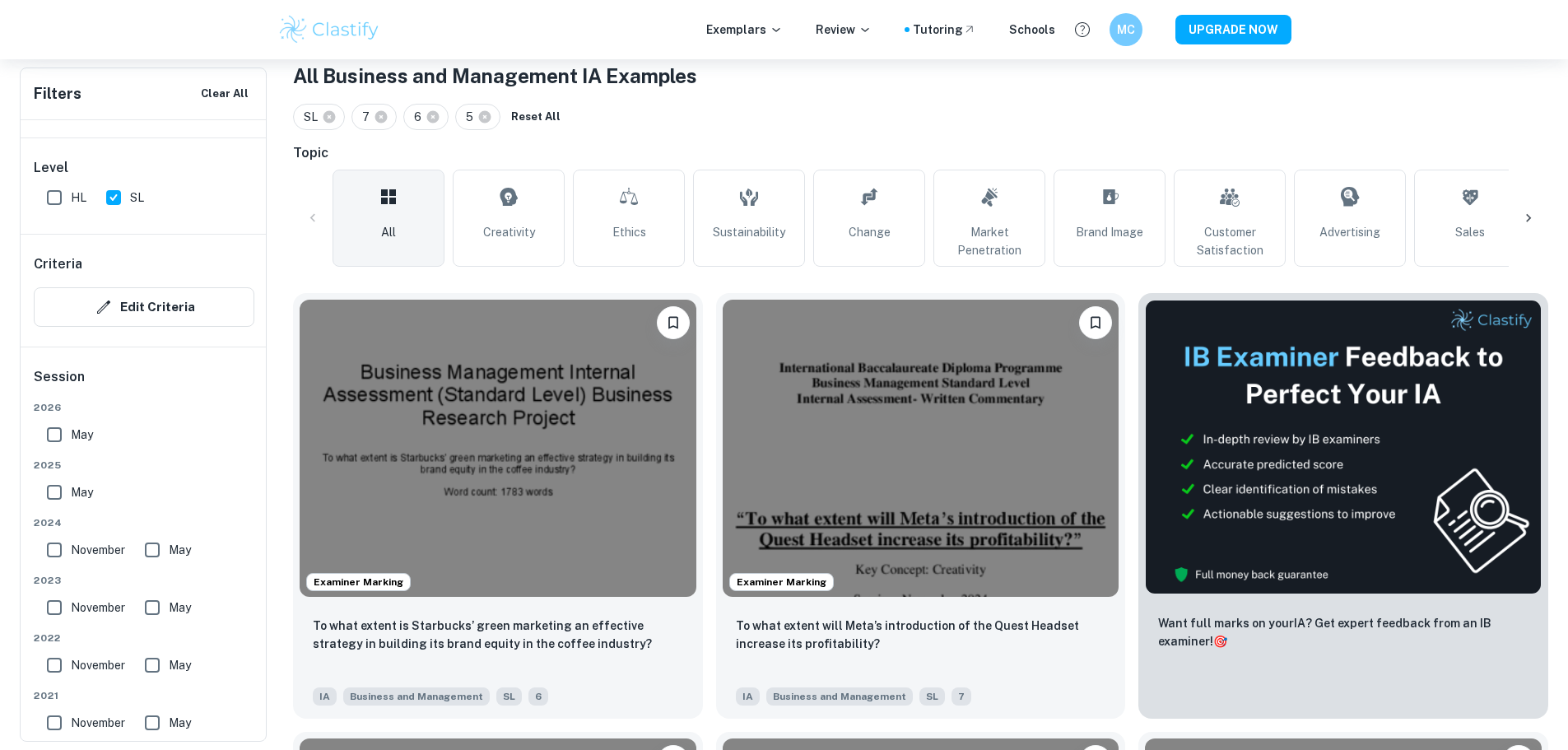
click at [55, 486] on input "May" at bounding box center [54, 492] width 33 height 33
checkbox input "true"
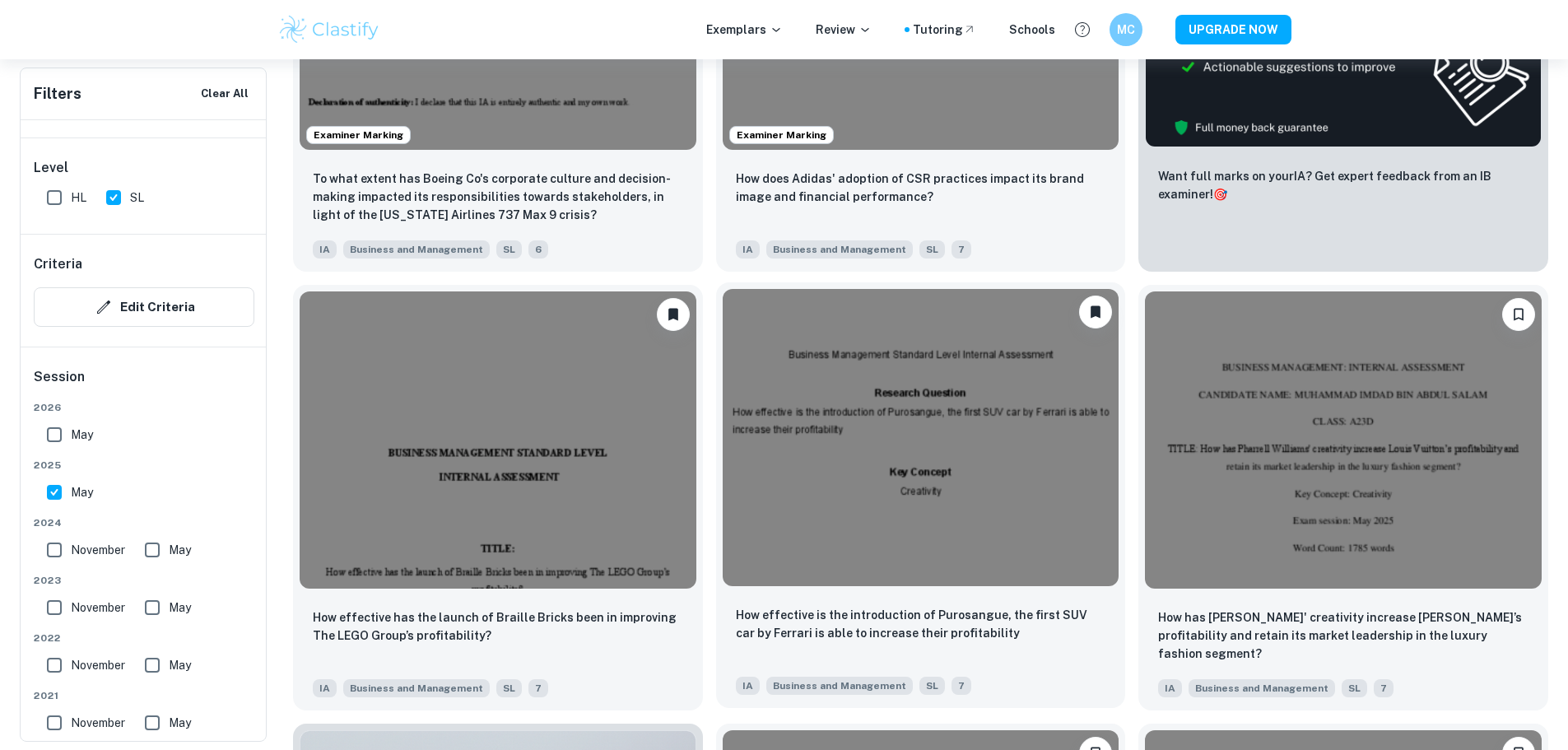
scroll to position [823, 0]
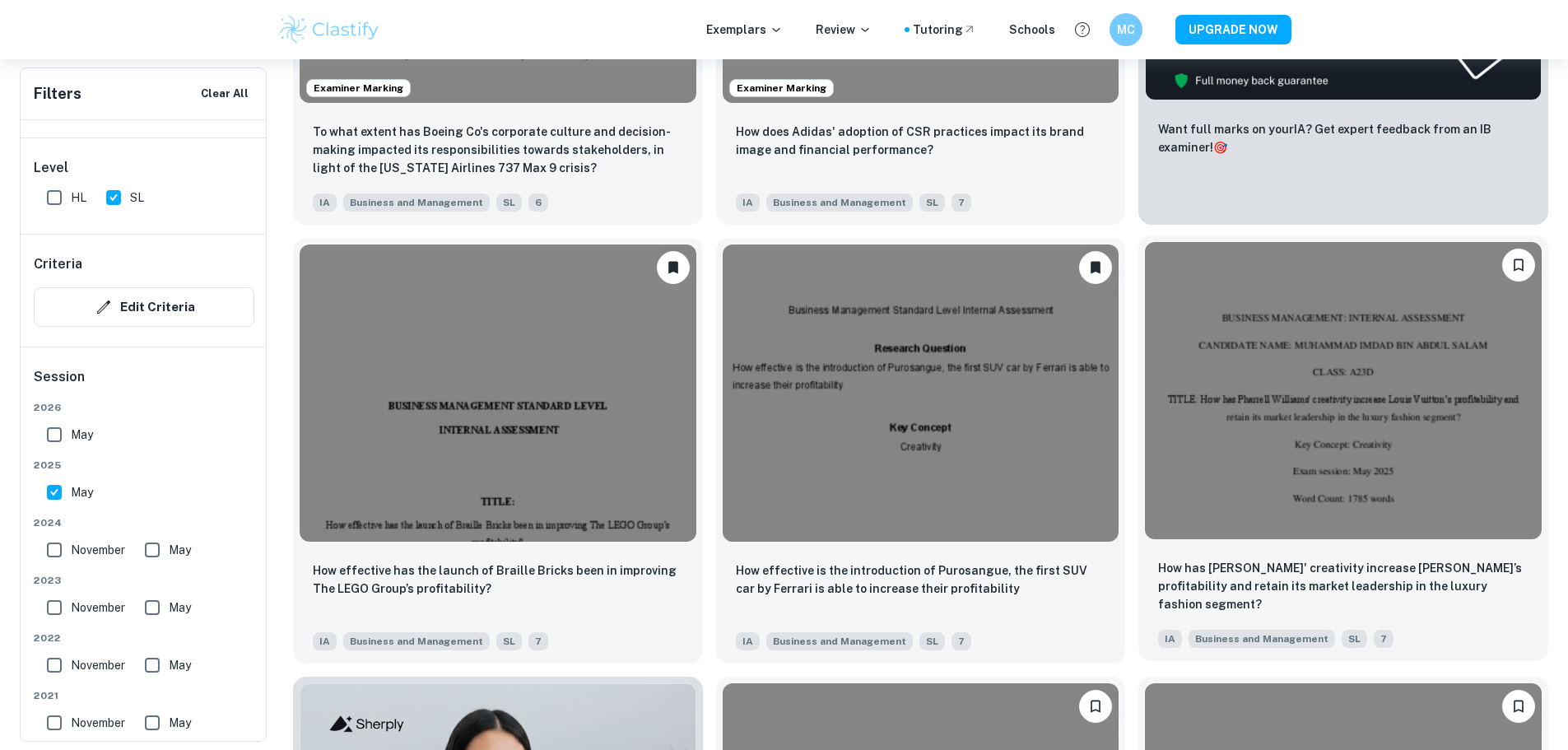
click at [1138, 546] on div "How has Pharrell Williams' creativity increase Louis Vuitton’s profitability an…" at bounding box center [1343, 603] width 410 height 115
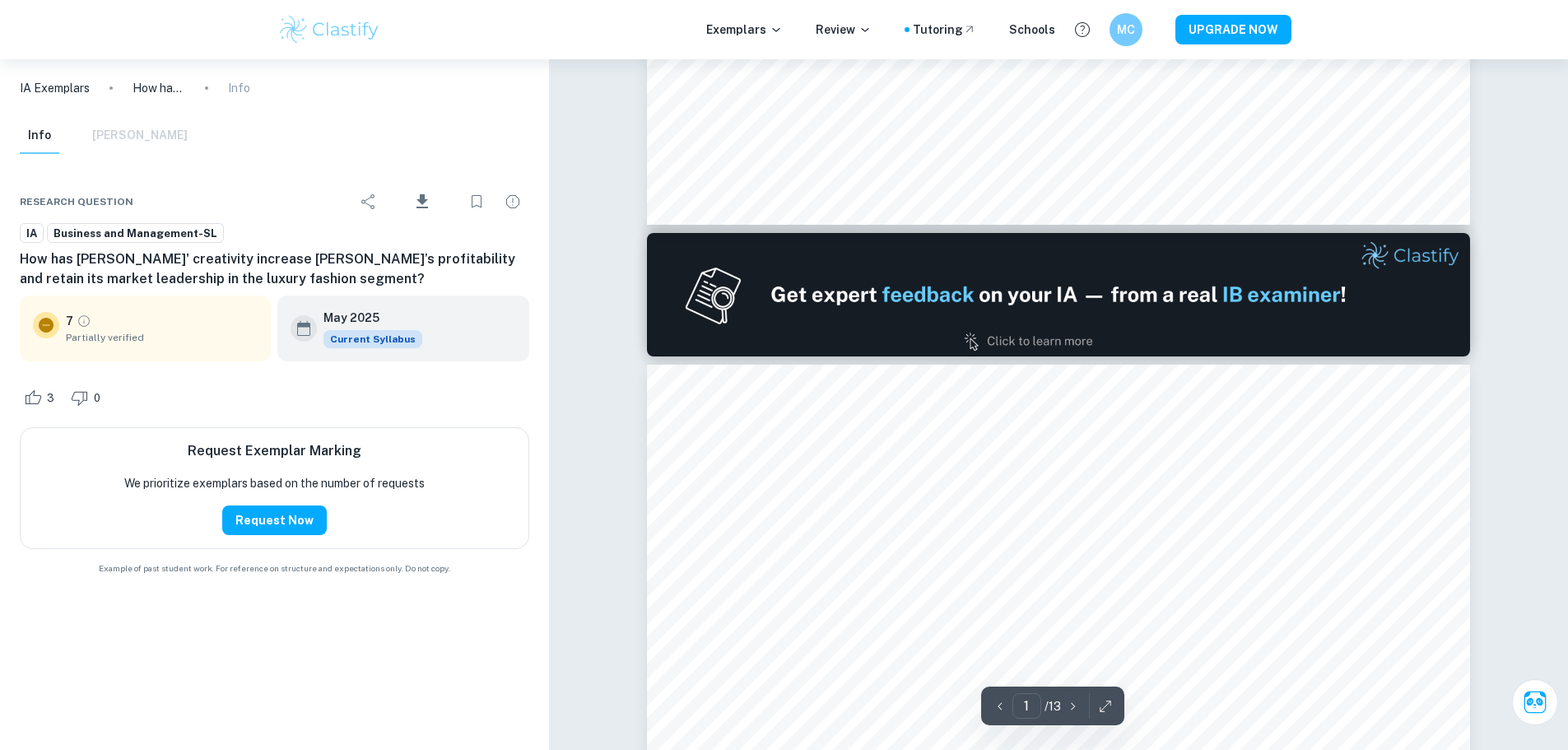
type input "2"
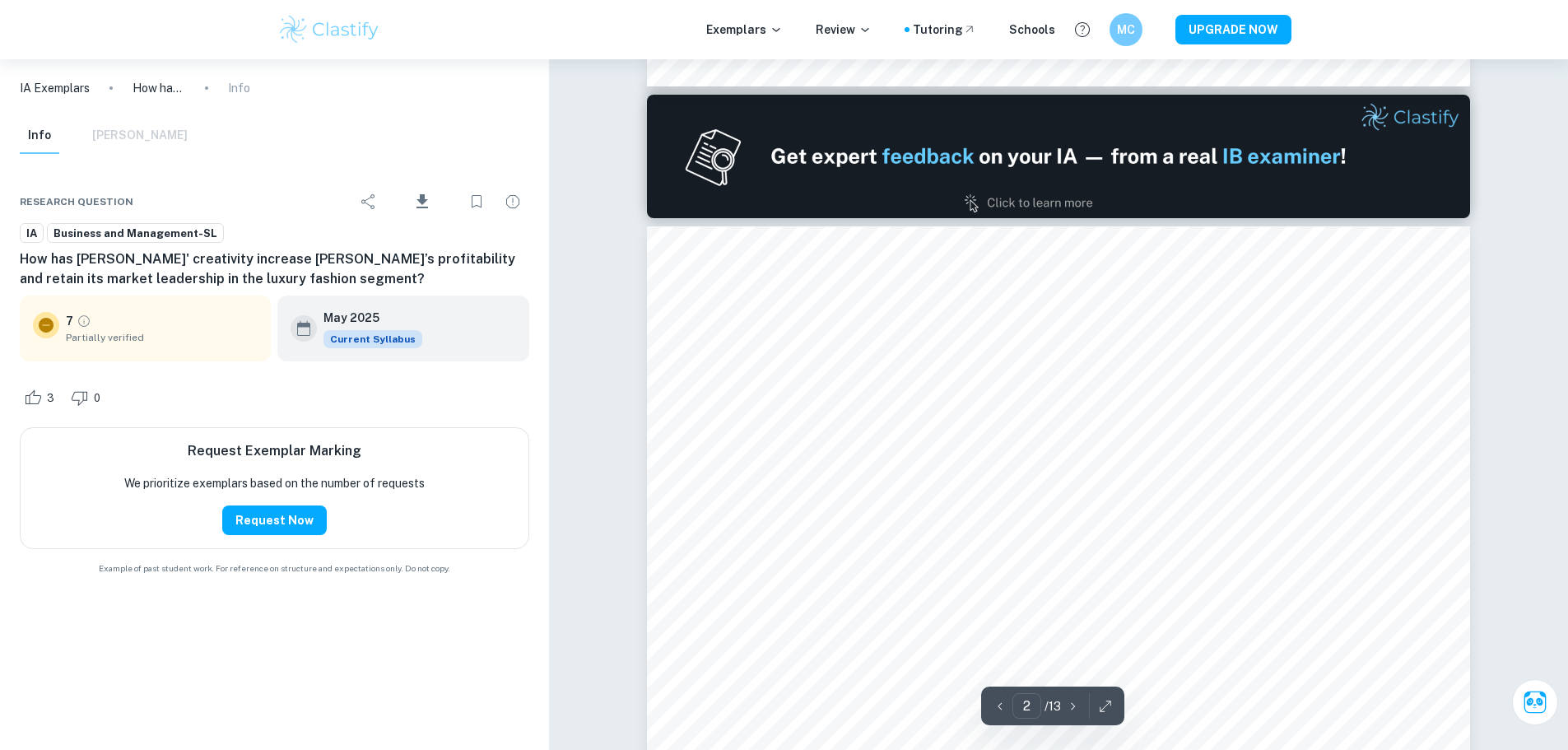
scroll to position [1481, 0]
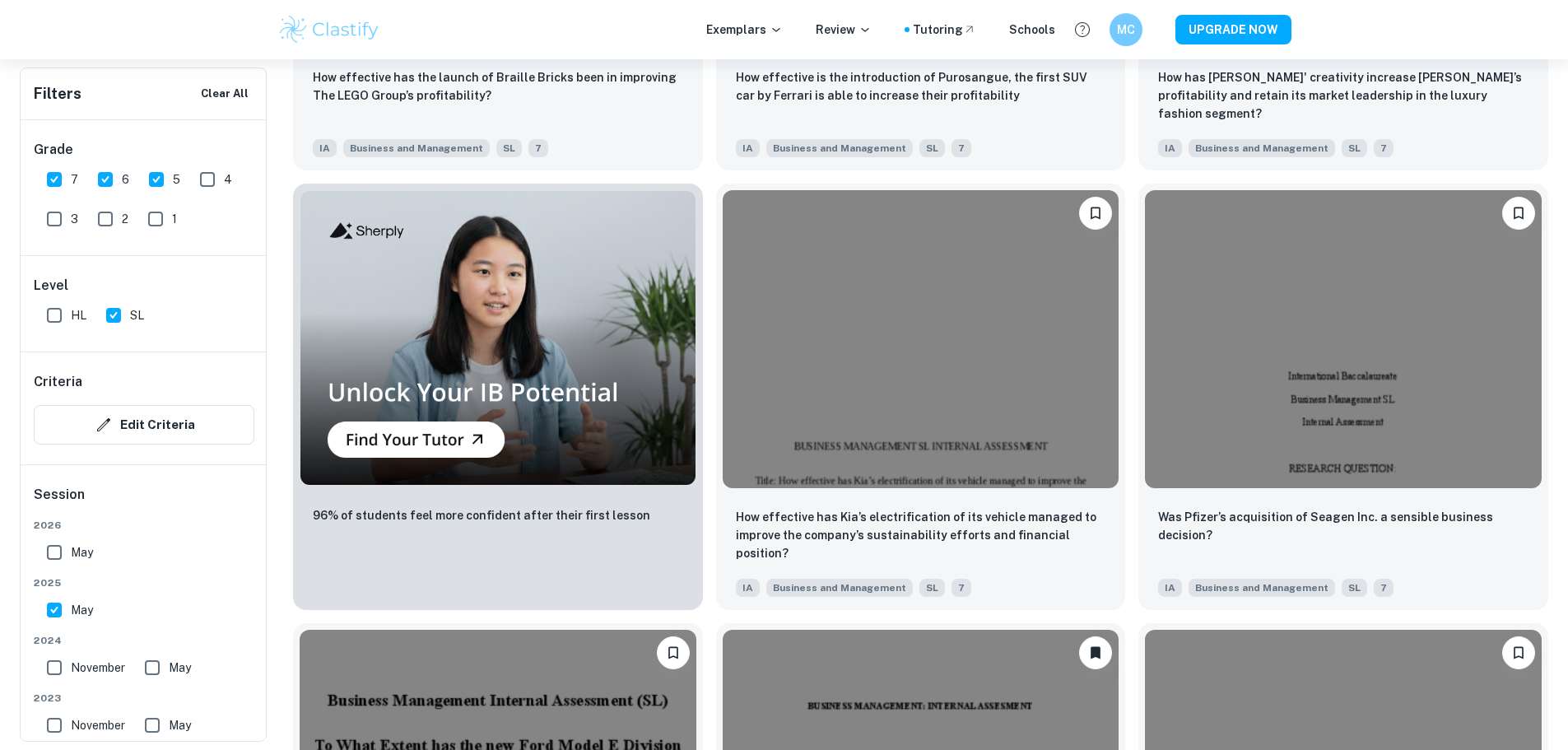
scroll to position [1316, 0]
click at [1138, 492] on div "Was Pfizer’s acquisition of Seagen Inc. a sensible business decision? IA Busine…" at bounding box center [1343, 549] width 410 height 115
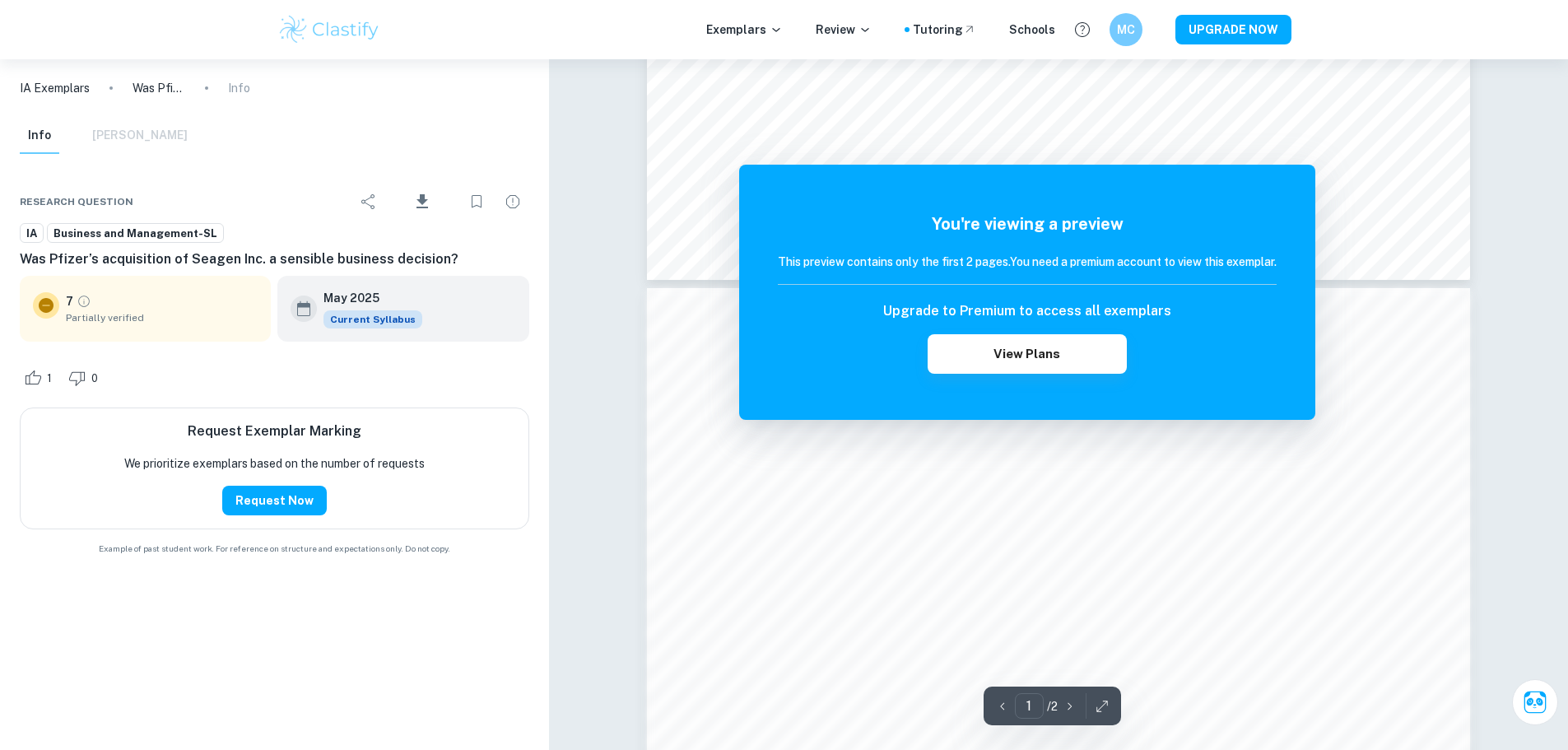
scroll to position [905, 0]
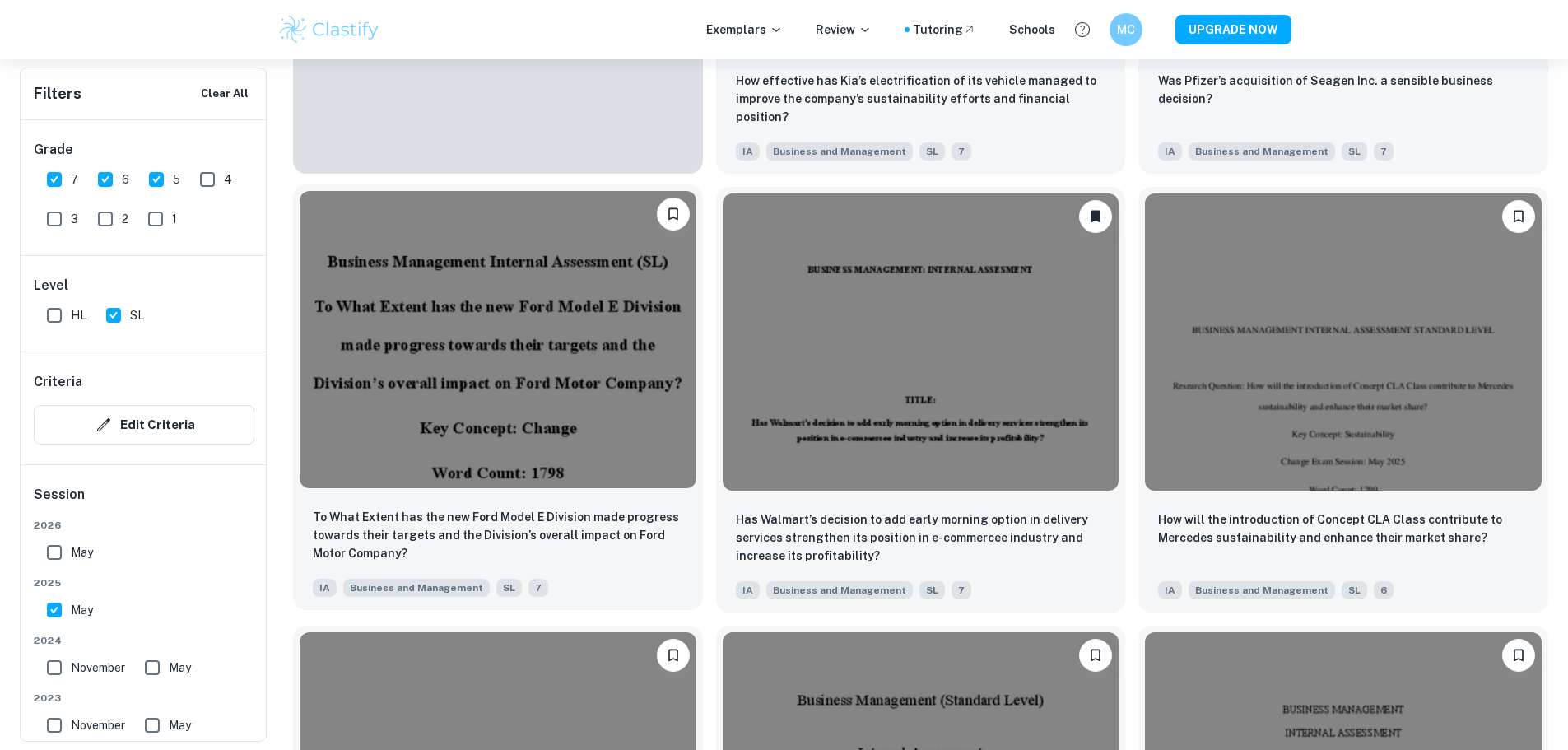
scroll to position [1811, 0]
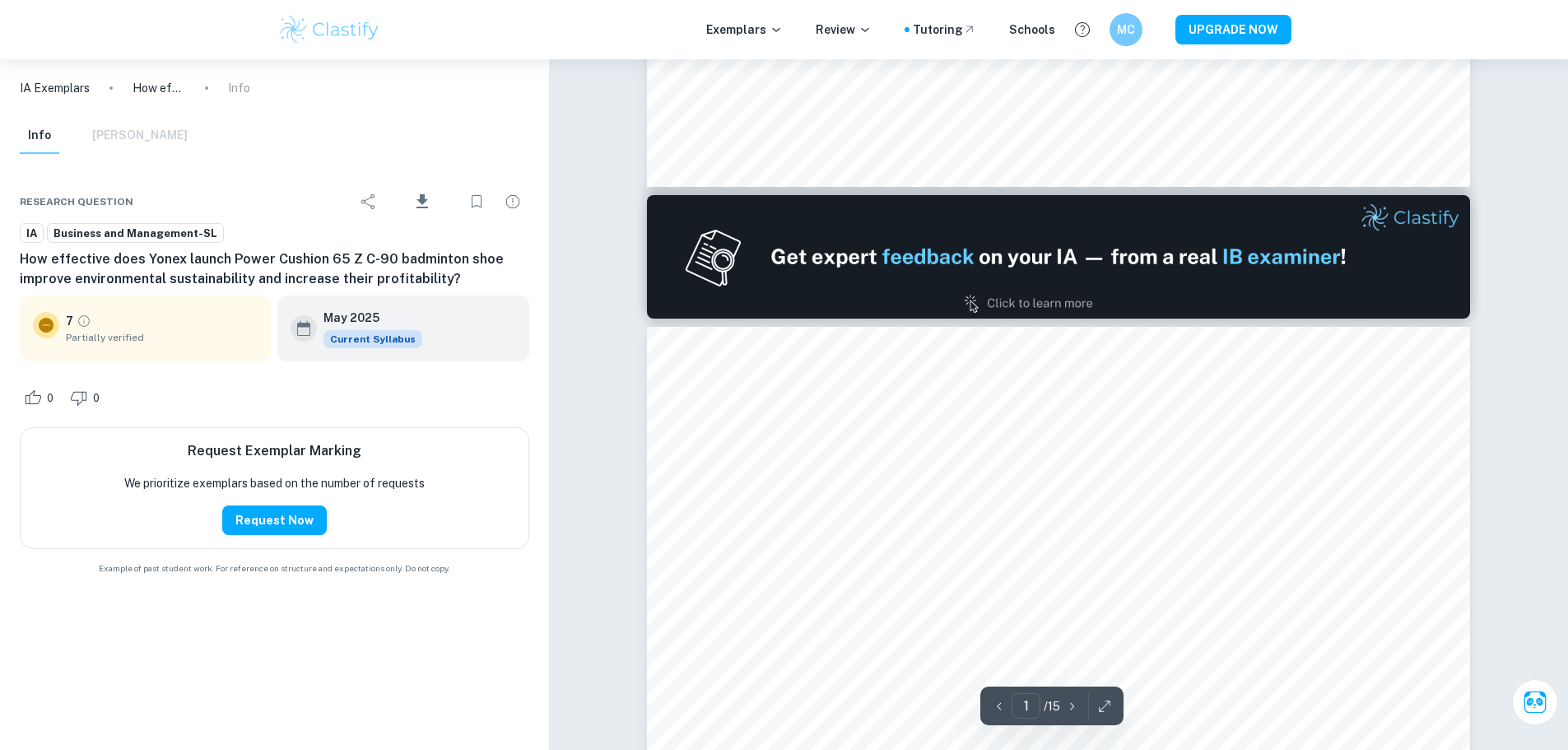
type input "2"
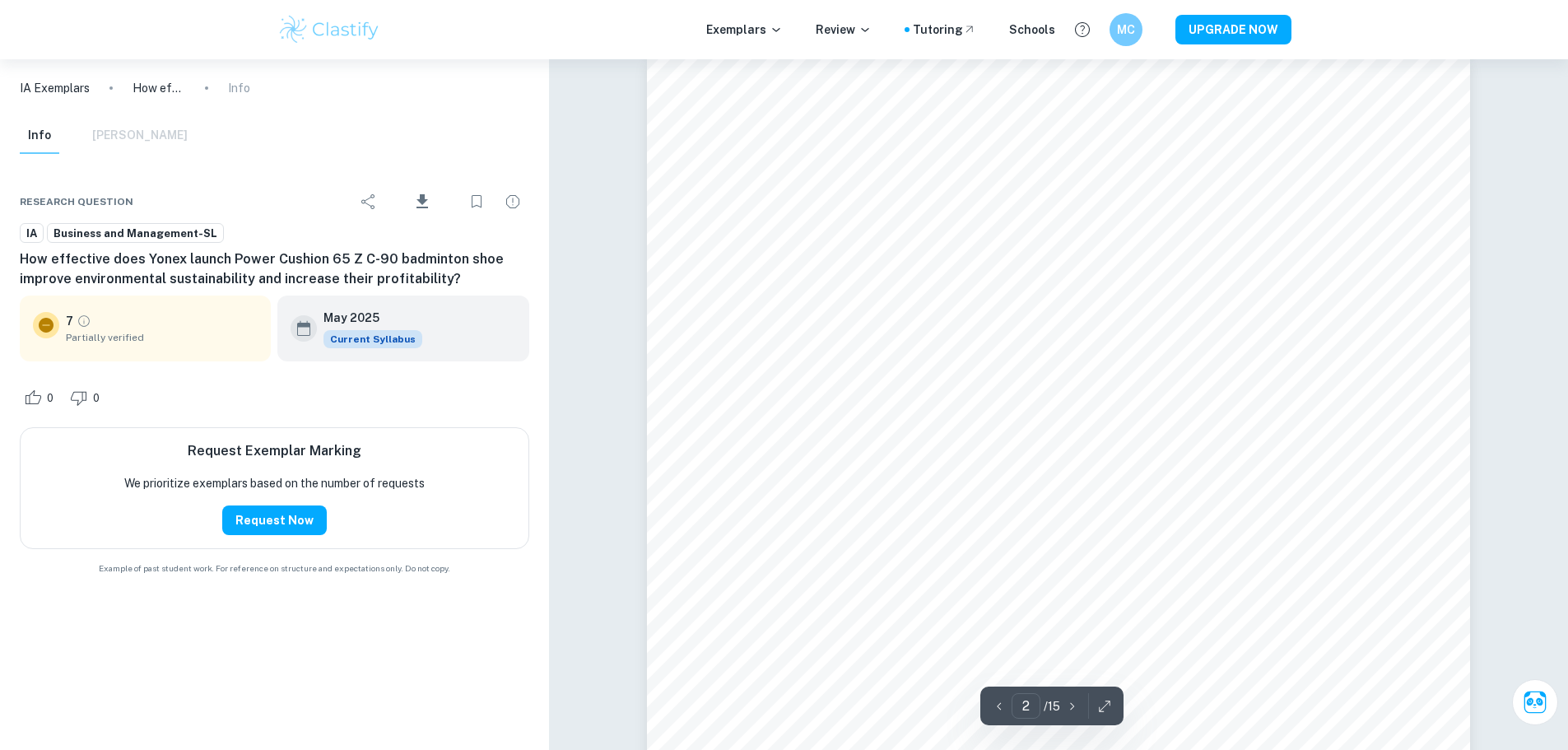
scroll to position [1316, 0]
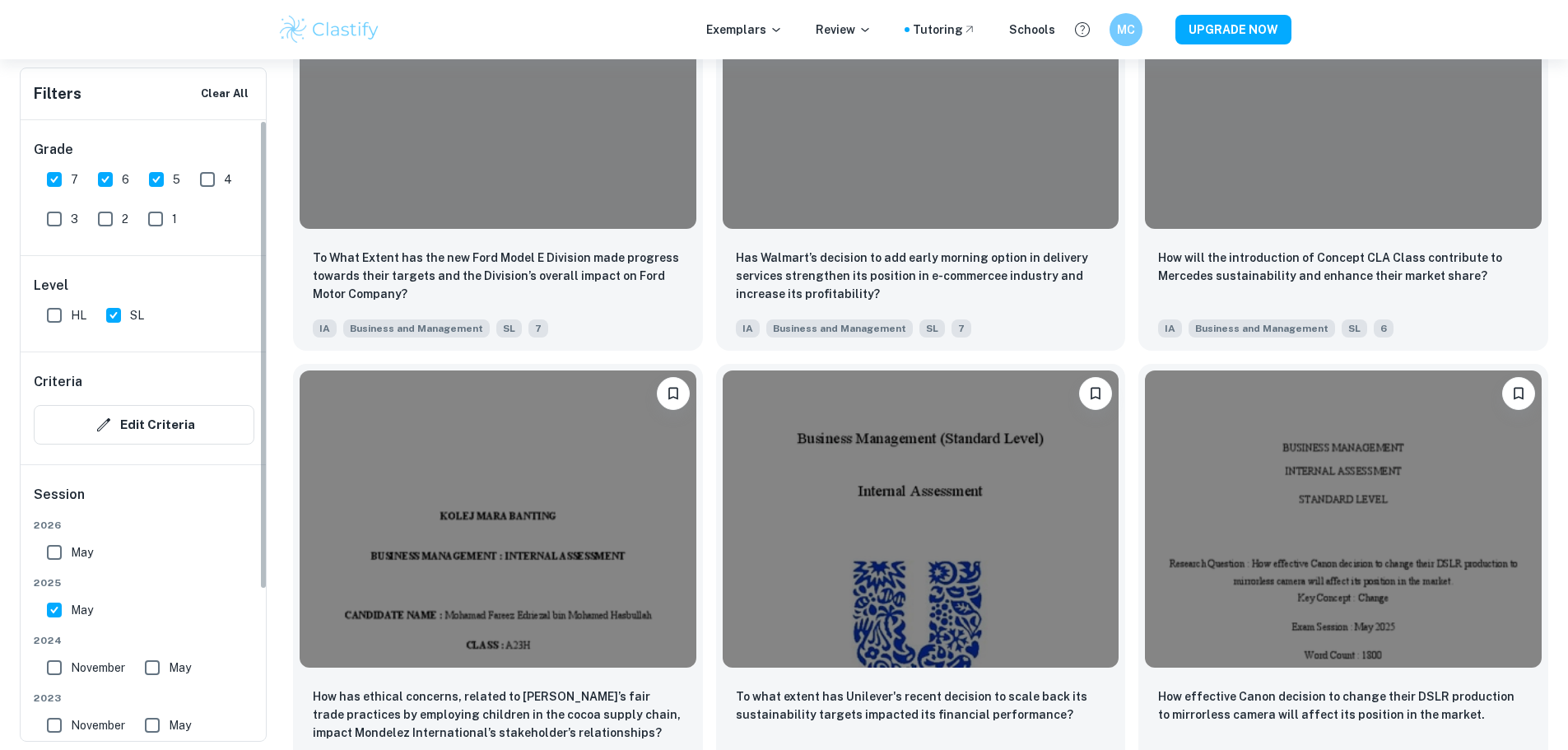
scroll to position [2057, 0]
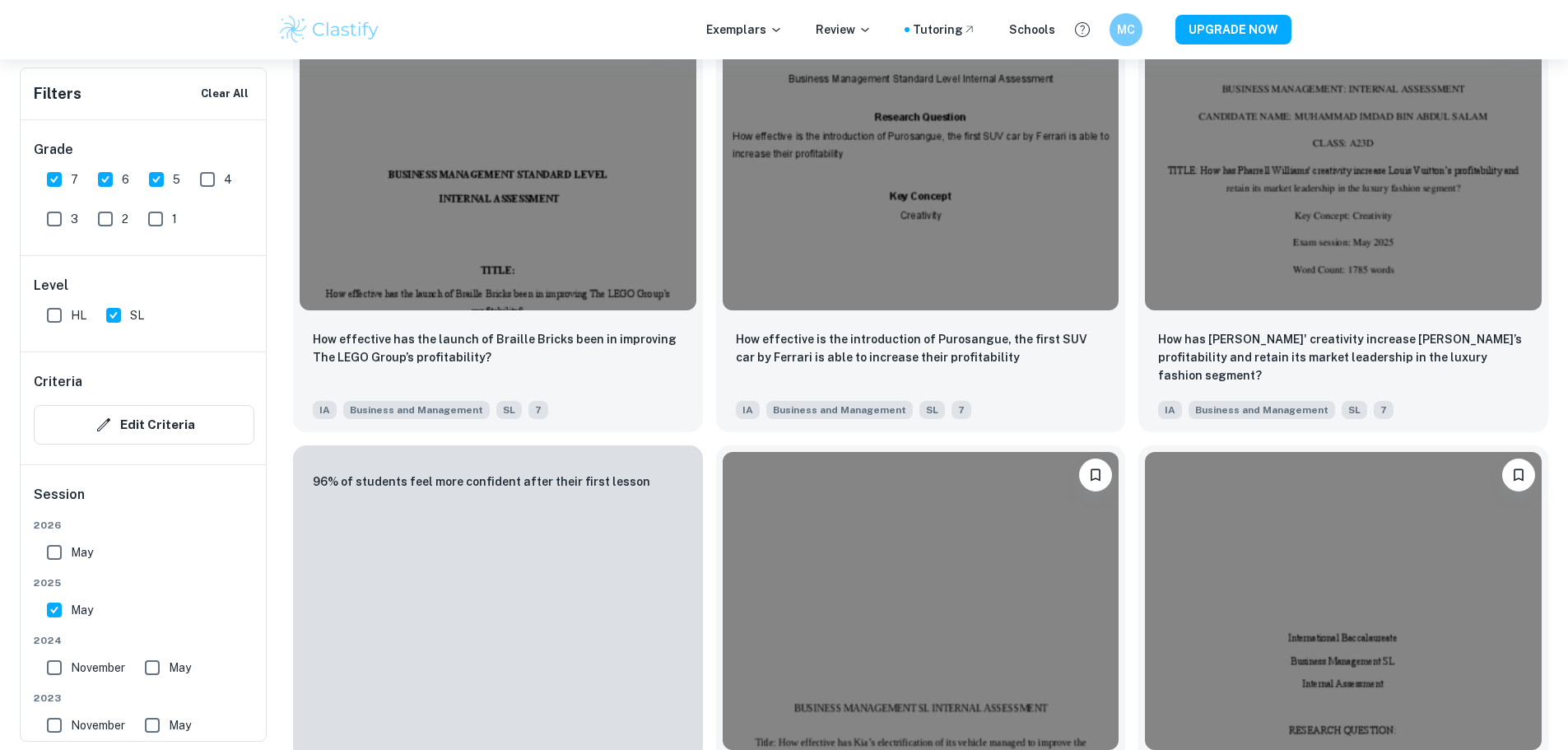
scroll to position [658, 0]
